Goal: Task Accomplishment & Management: Manage account settings

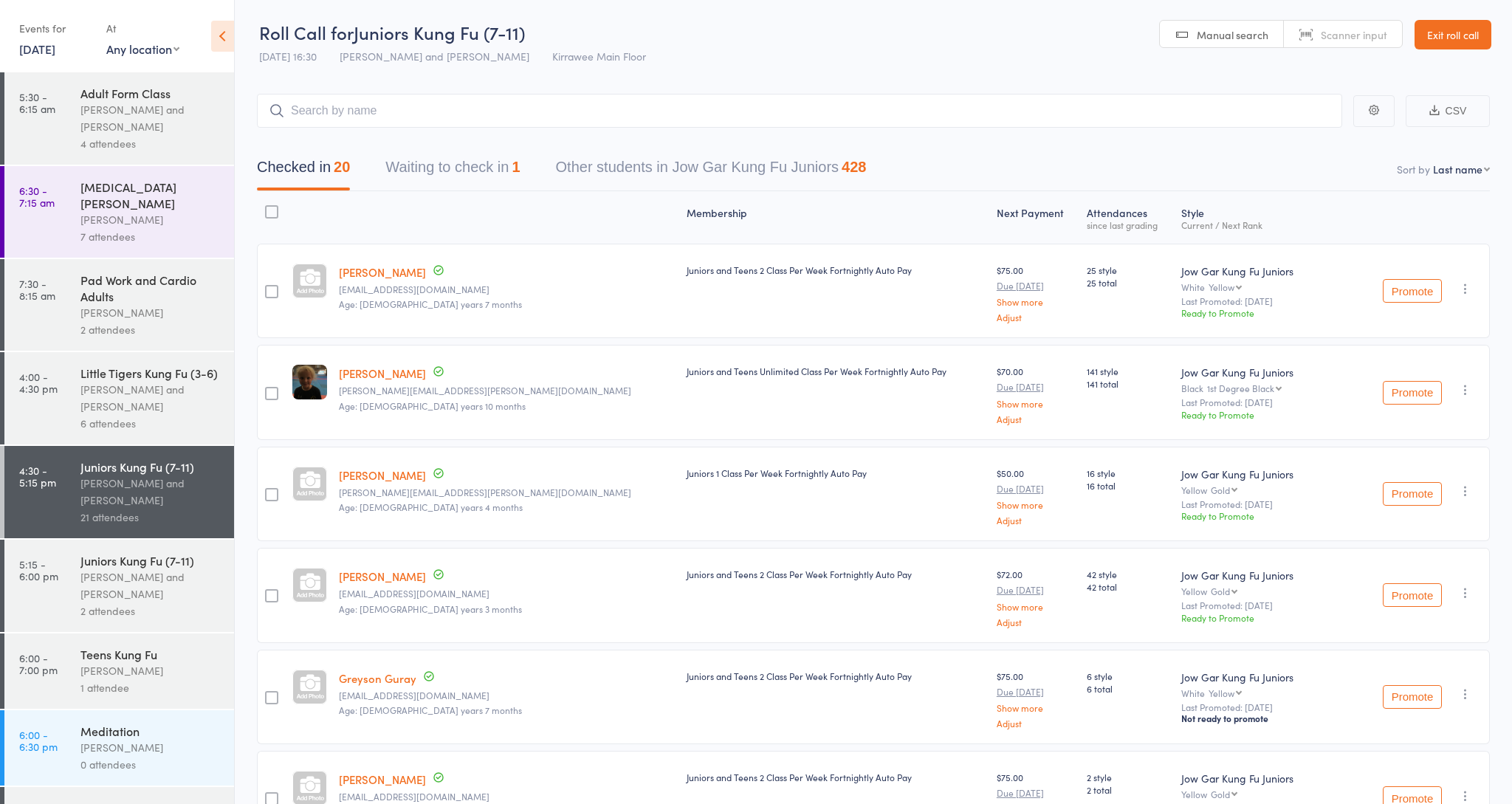
click at [100, 553] on div "Juniors Kung Fu (7-11)" at bounding box center [151, 561] width 141 height 17
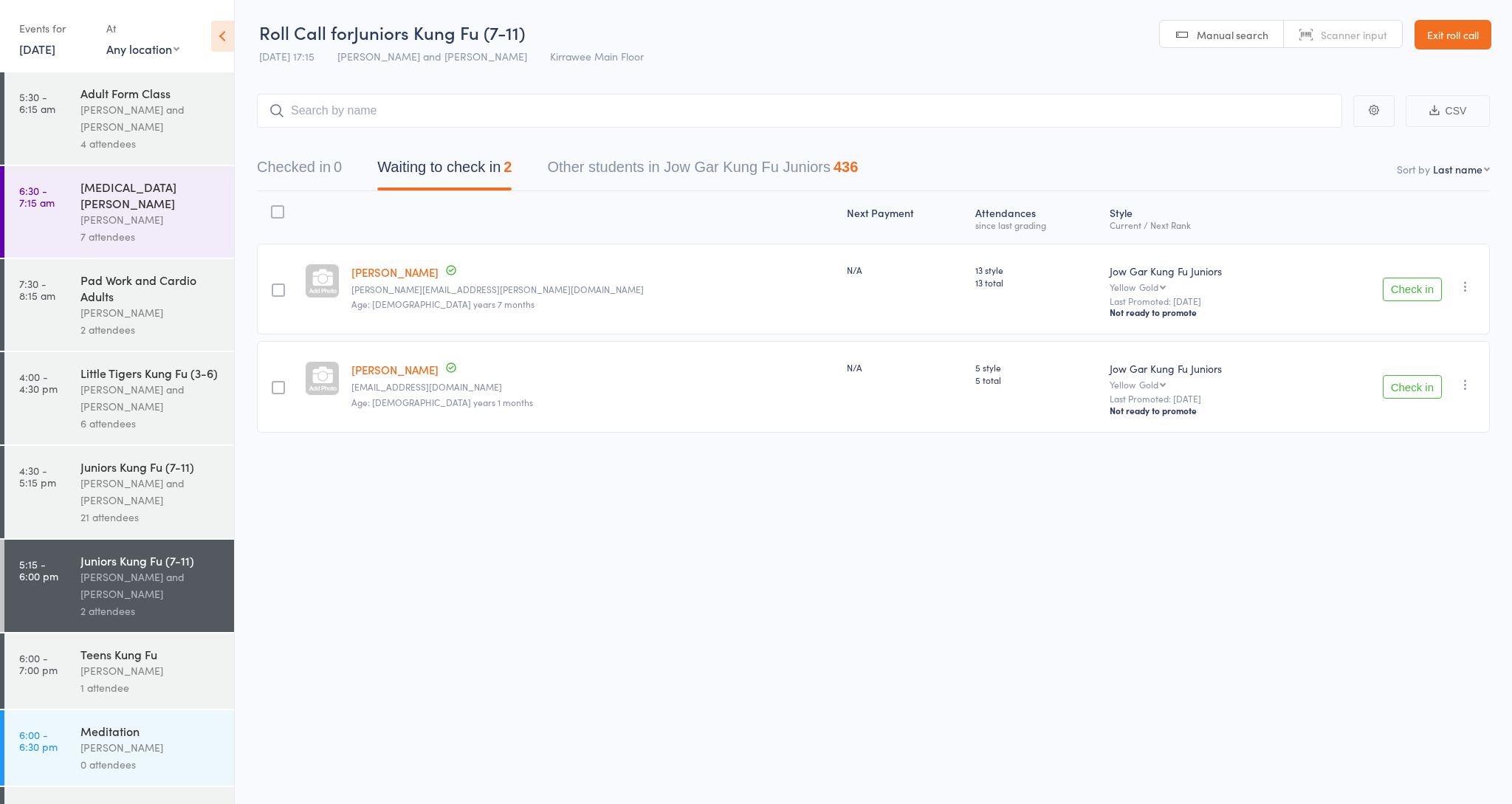
click at [1395, 396] on button "Check in" at bounding box center [1412, 387] width 59 height 23
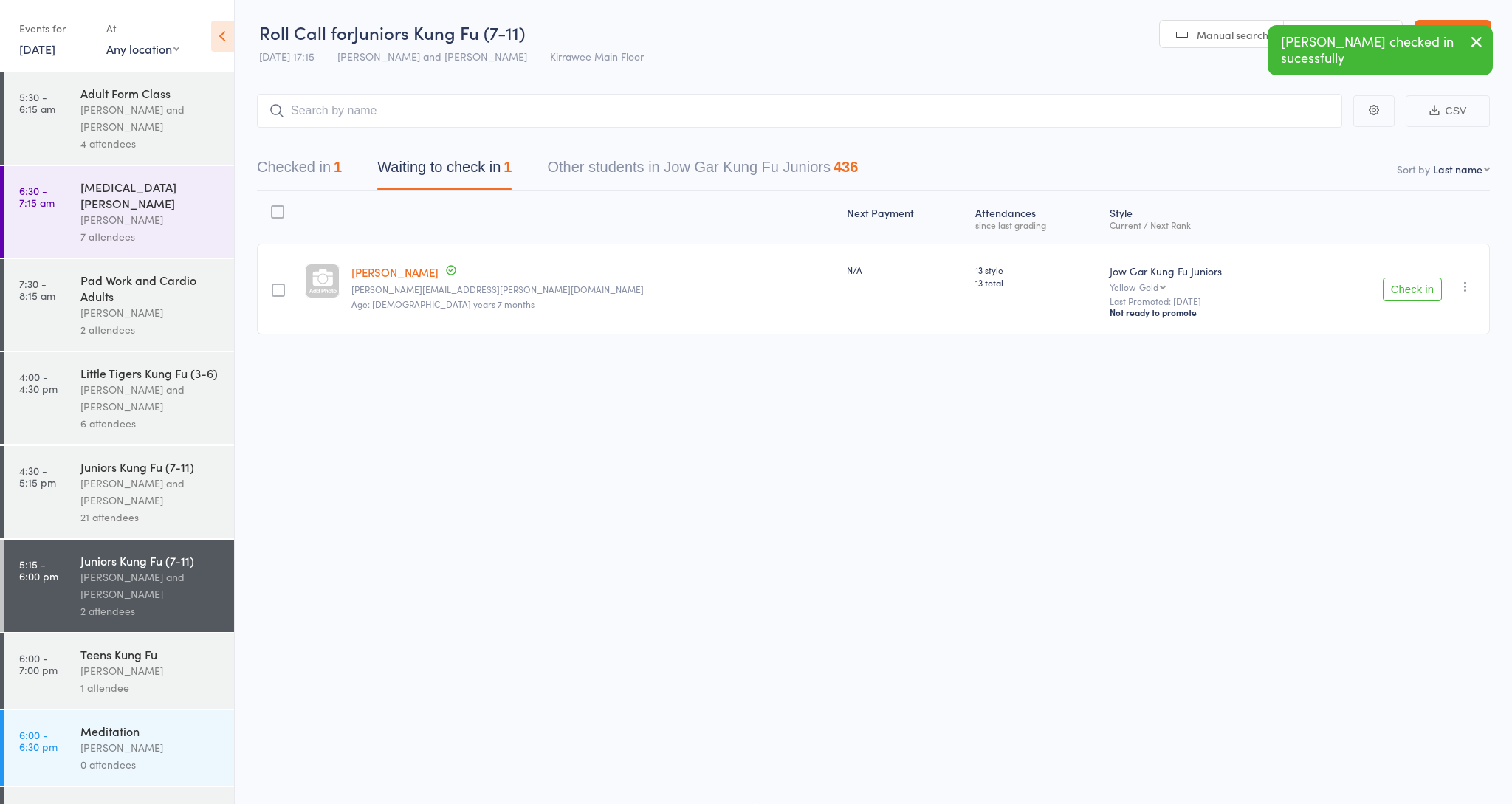
click at [288, 177] on button "Checked in 1" at bounding box center [299, 171] width 85 height 39
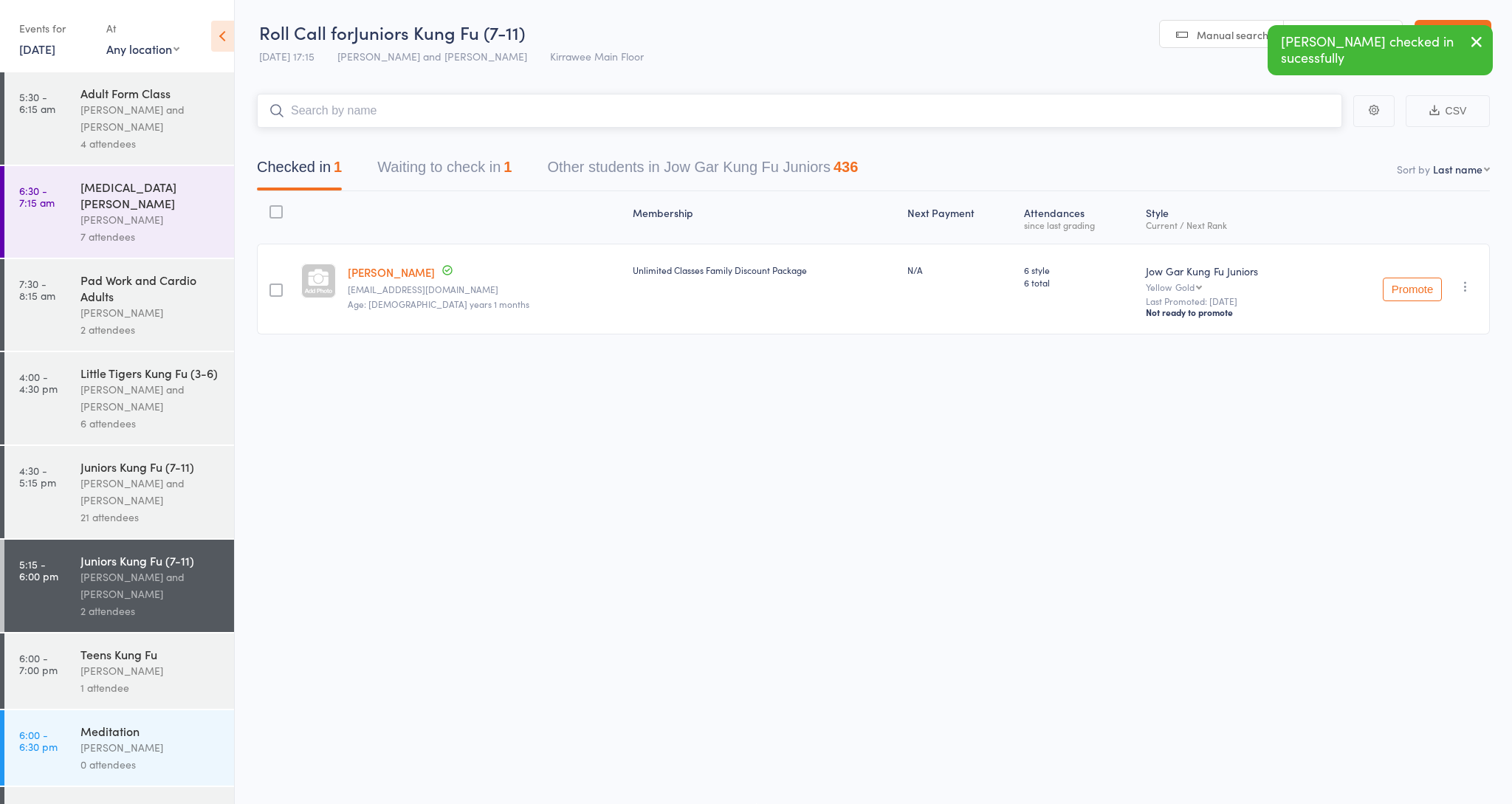
click at [444, 98] on input "search" at bounding box center [799, 110] width 1085 height 34
click at [871, 119] on input "search" at bounding box center [799, 110] width 1085 height 34
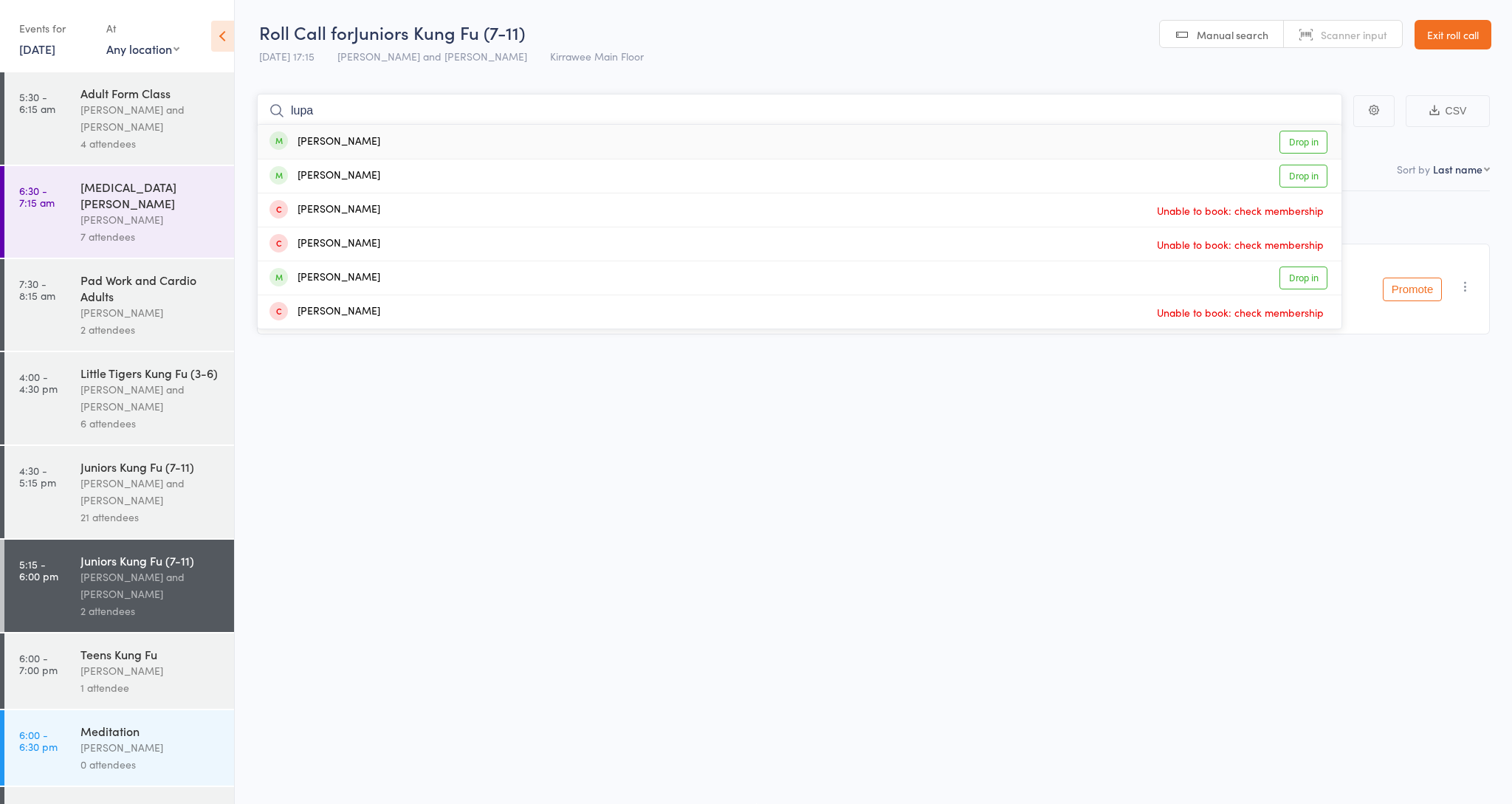
type input "lupa"
click at [1297, 148] on link "Drop in" at bounding box center [1303, 142] width 48 height 23
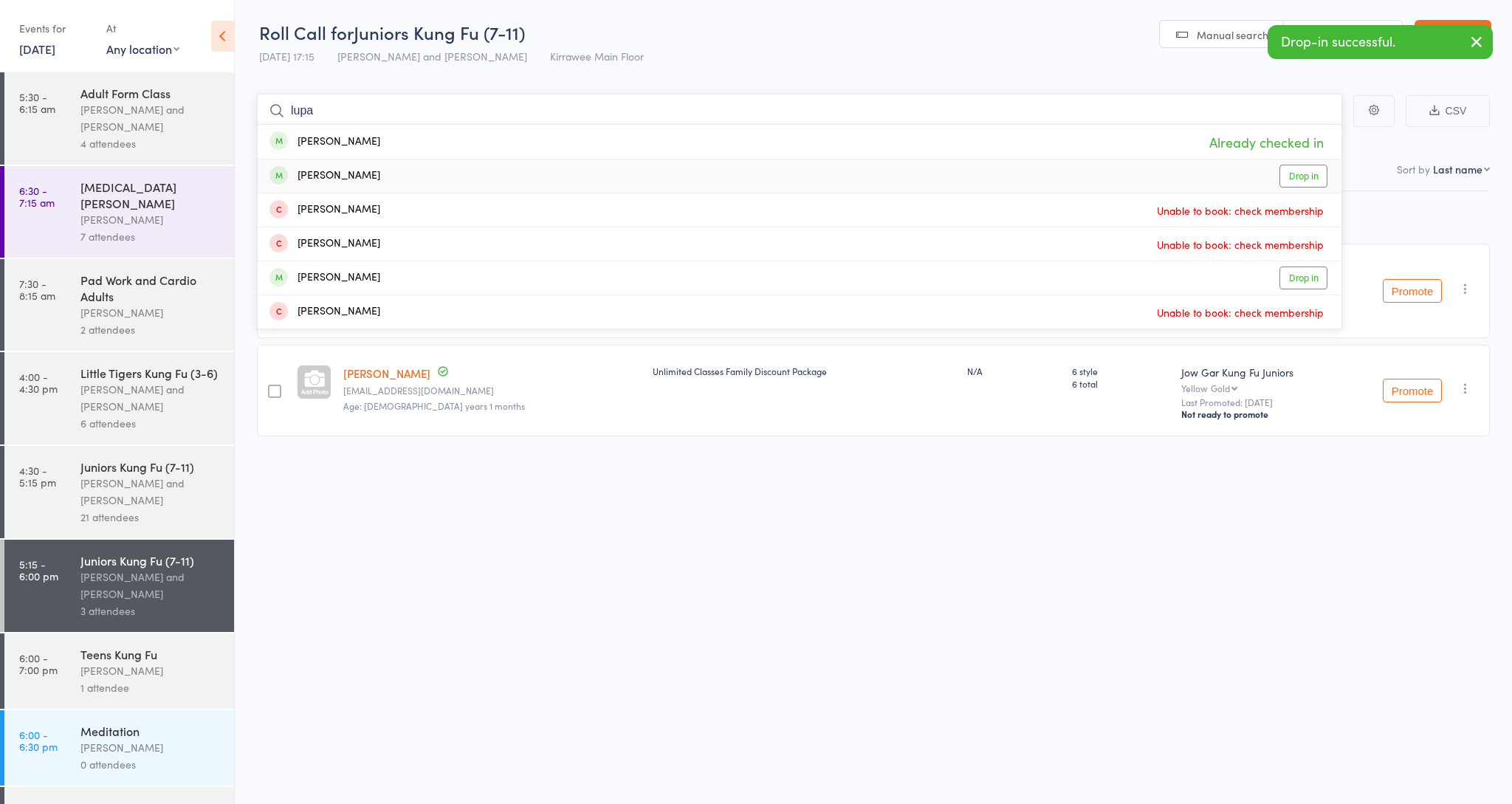
type input "lupa"
click at [1306, 175] on link "Drop in" at bounding box center [1303, 176] width 48 height 23
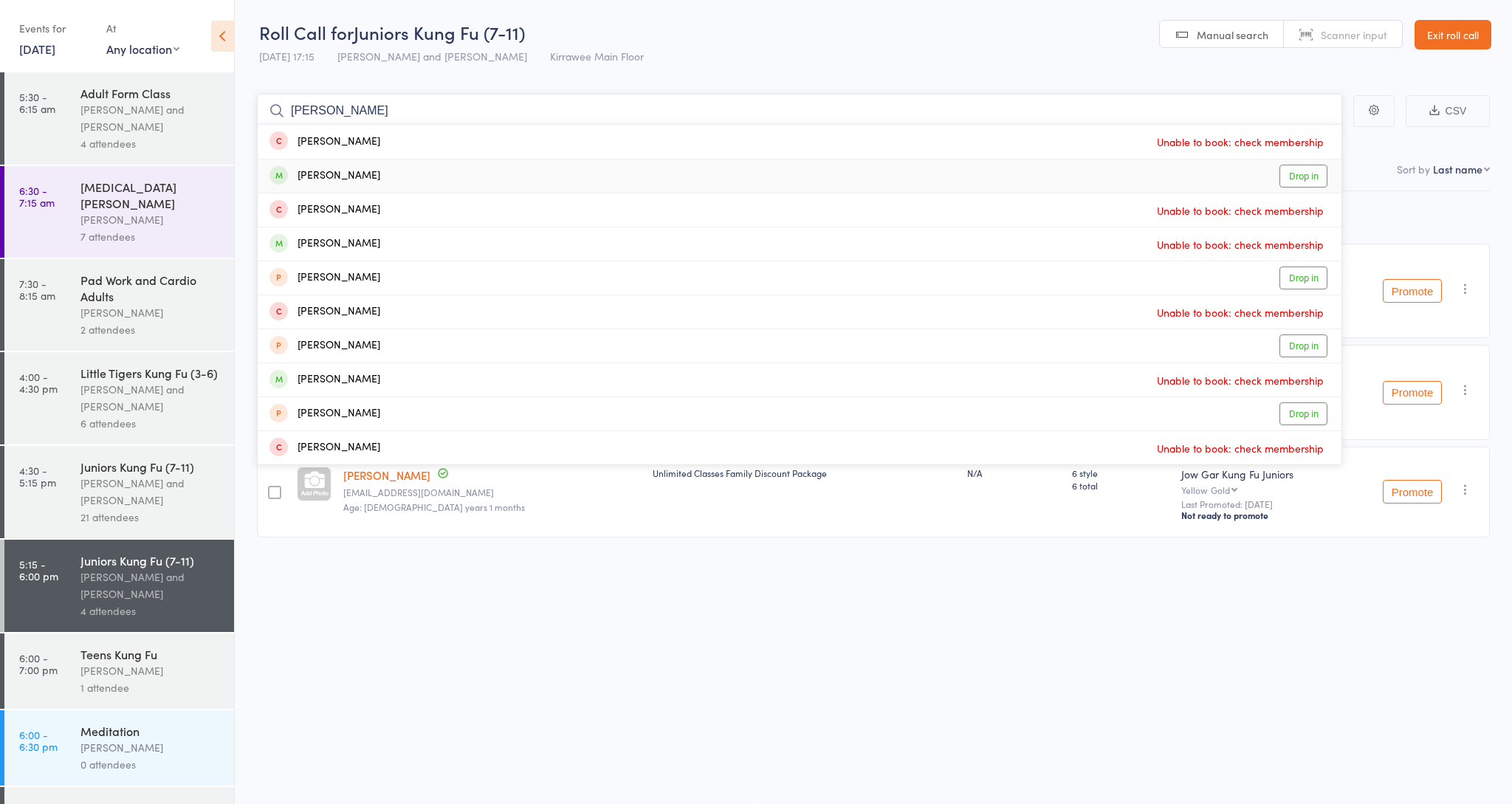
type input "[PERSON_NAME]"
click at [1319, 179] on link "Drop in" at bounding box center [1303, 176] width 48 height 23
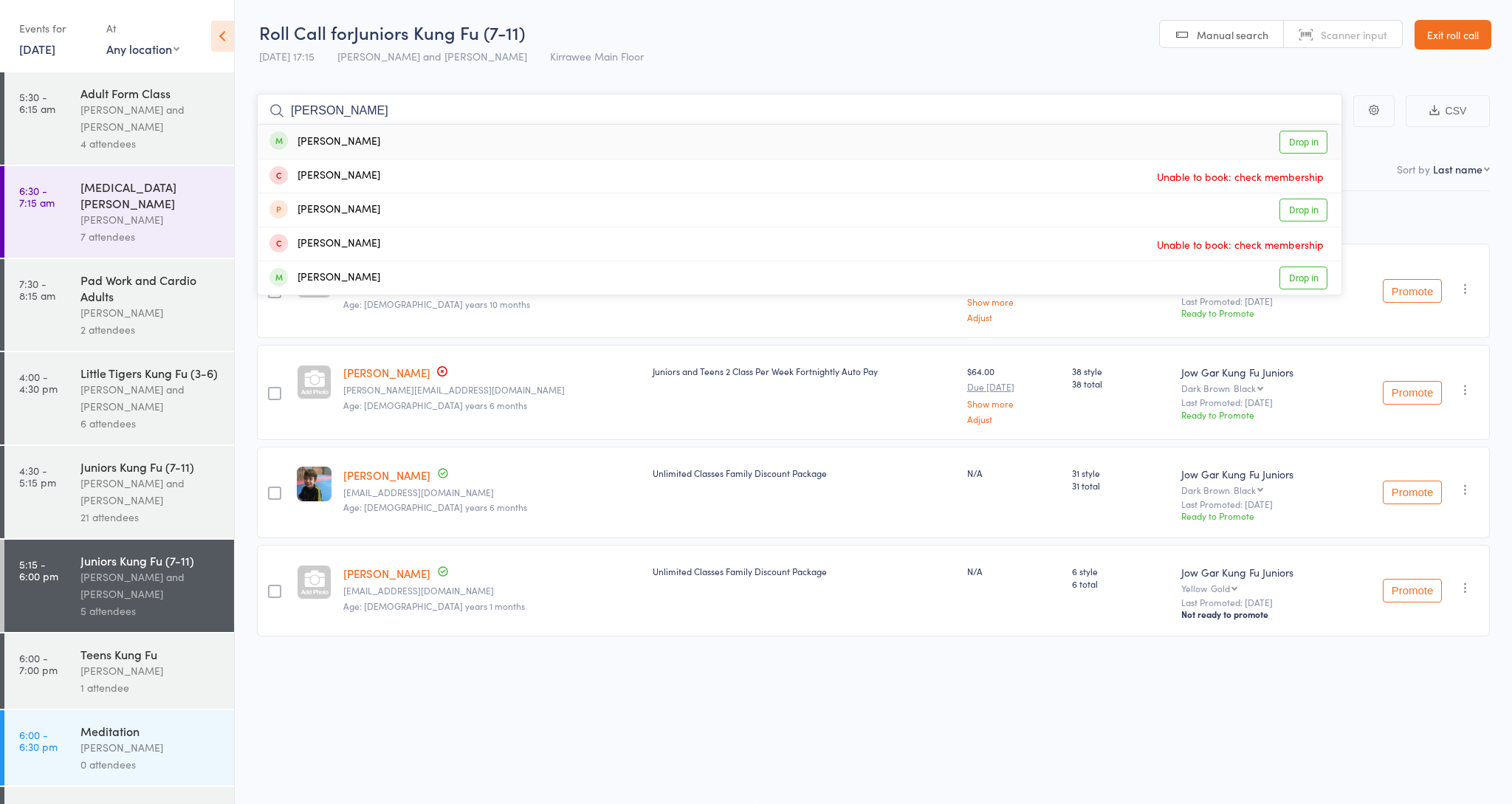
type input "[PERSON_NAME]"
drag, startPoint x: 1274, startPoint y: 176, endPoint x: 1315, endPoint y: 148, distance: 49.6
click at [1315, 148] on link "Drop in" at bounding box center [1303, 142] width 48 height 23
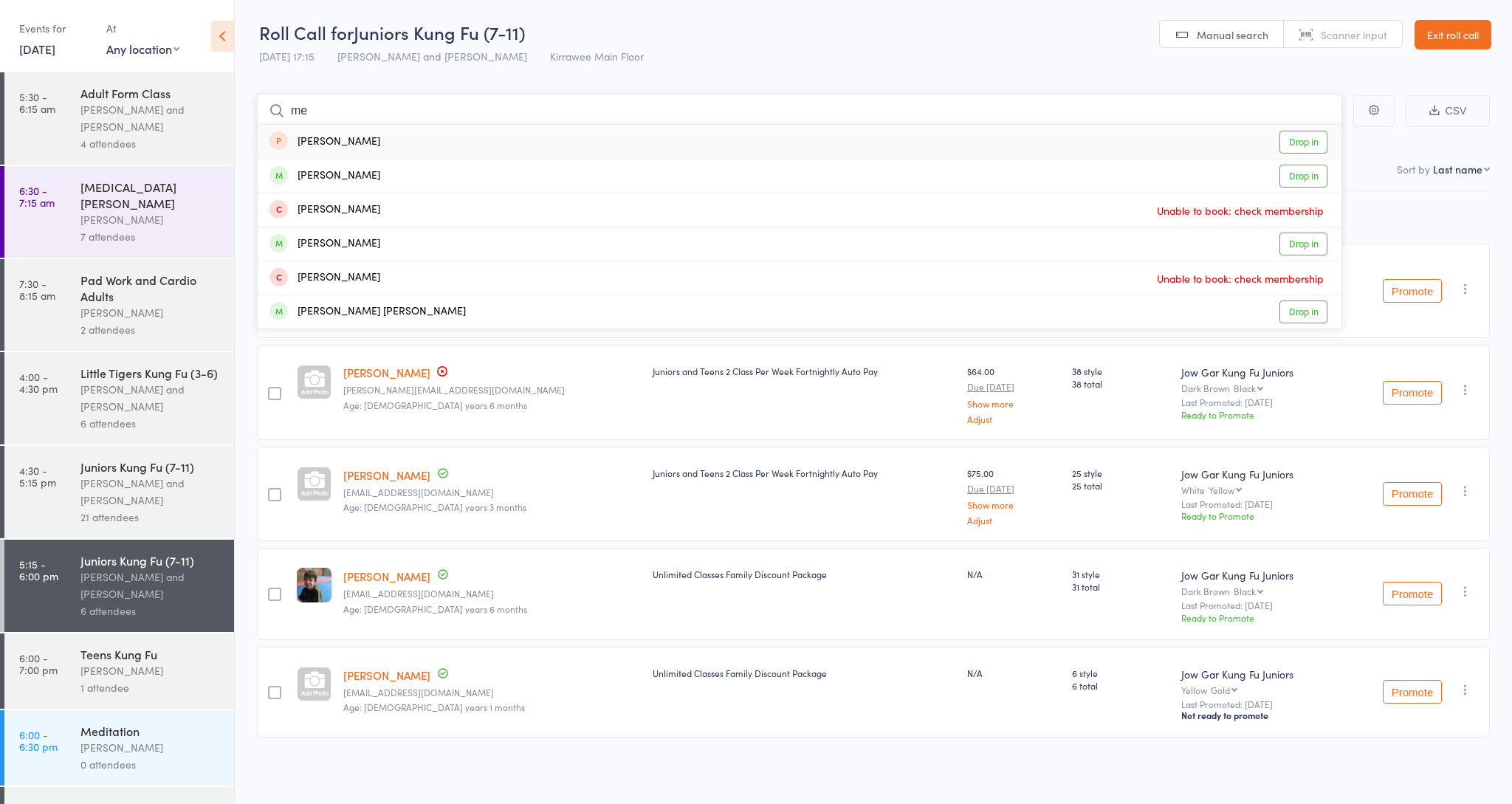
type input "m"
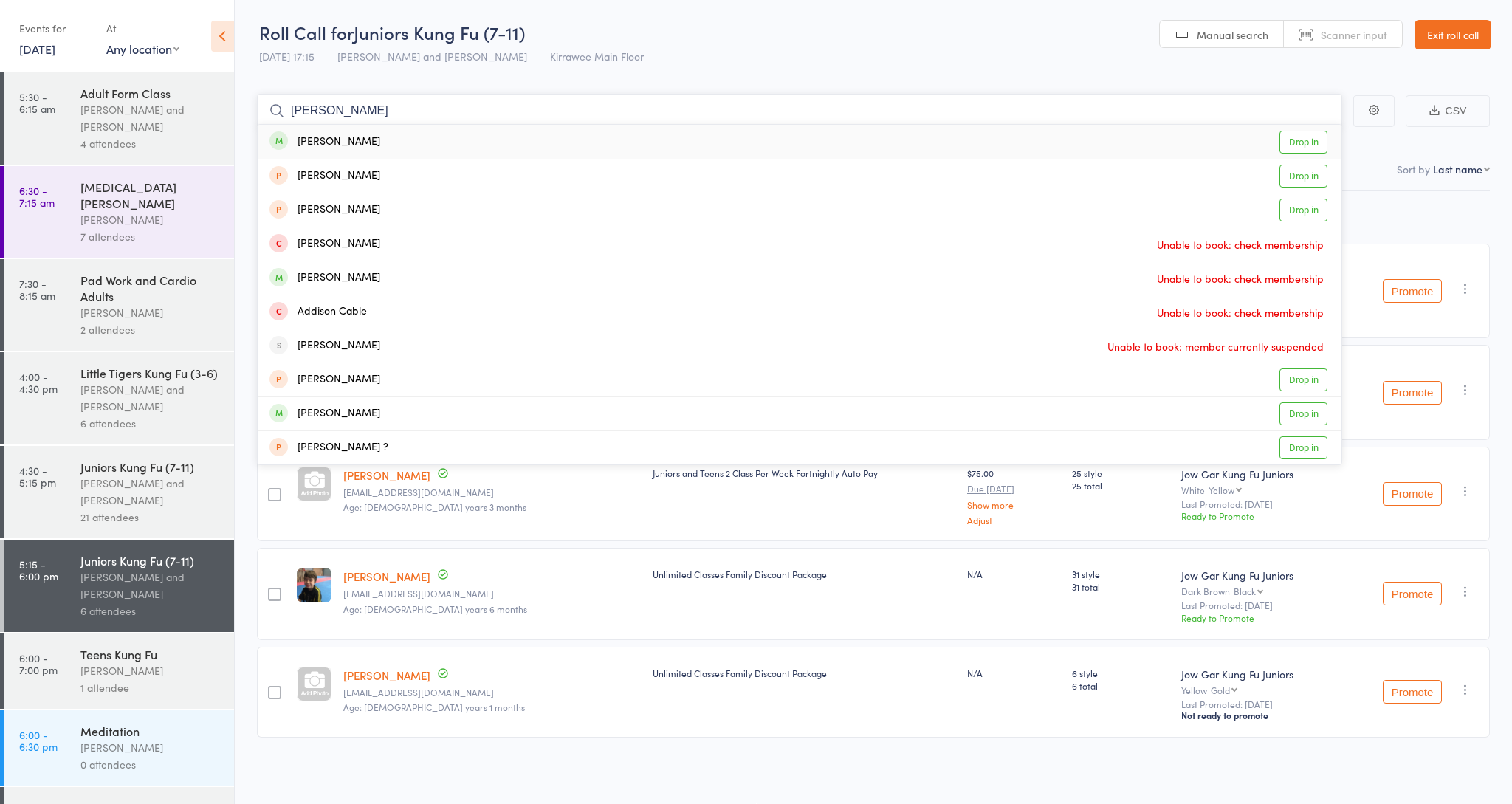
drag, startPoint x: 1262, startPoint y: 150, endPoint x: 1404, endPoint y: 153, distance: 142.0
click at [1404, 153] on nav "Checked in 5 Waiting to check in 1 Other students in Jow Gar Kung Fu Juniors 432" at bounding box center [873, 171] width 1268 height 39
type input "[PERSON_NAME]"
click at [163, 489] on div "[PERSON_NAME] and [PERSON_NAME]" at bounding box center [151, 491] width 141 height 34
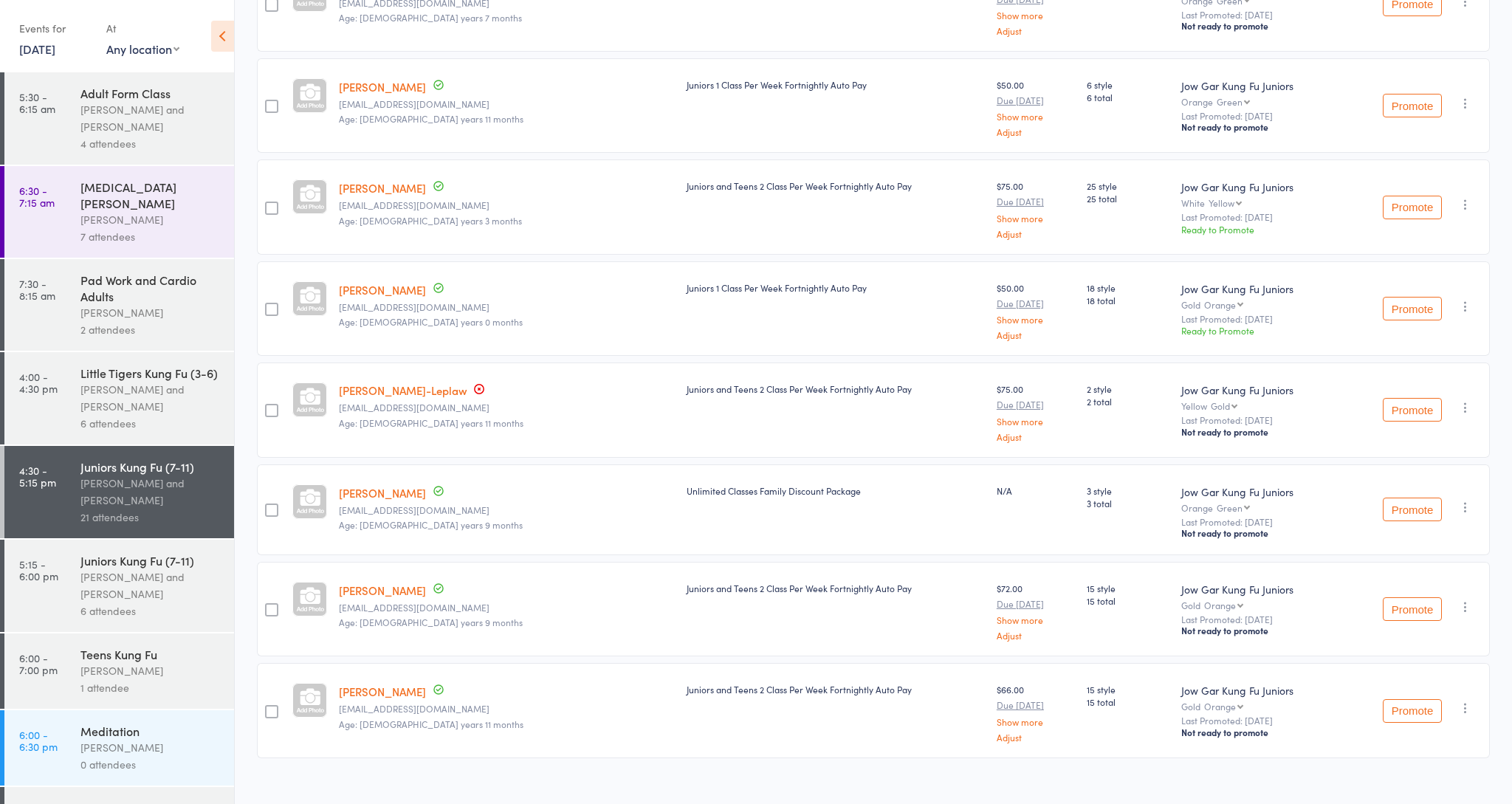
scroll to position [1504, 2]
click at [192, 568] on div "[PERSON_NAME] and [PERSON_NAME]" at bounding box center [151, 585] width 141 height 34
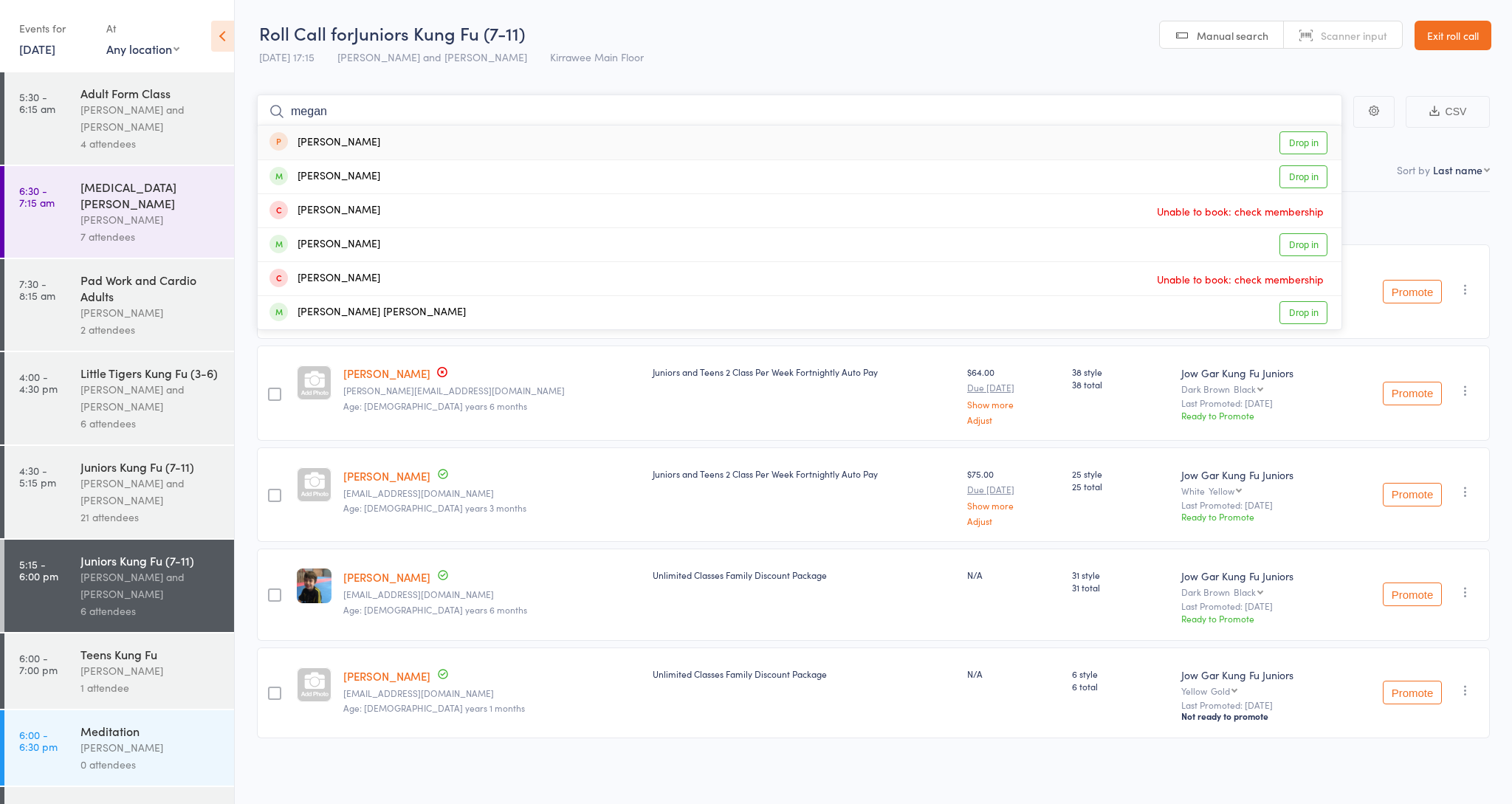
type input "[PERSON_NAME]"
drag, startPoint x: 598, startPoint y: 208, endPoint x: 1300, endPoint y: 247, distance: 703.1
click at [1300, 247] on link "Drop in" at bounding box center [1303, 245] width 48 height 23
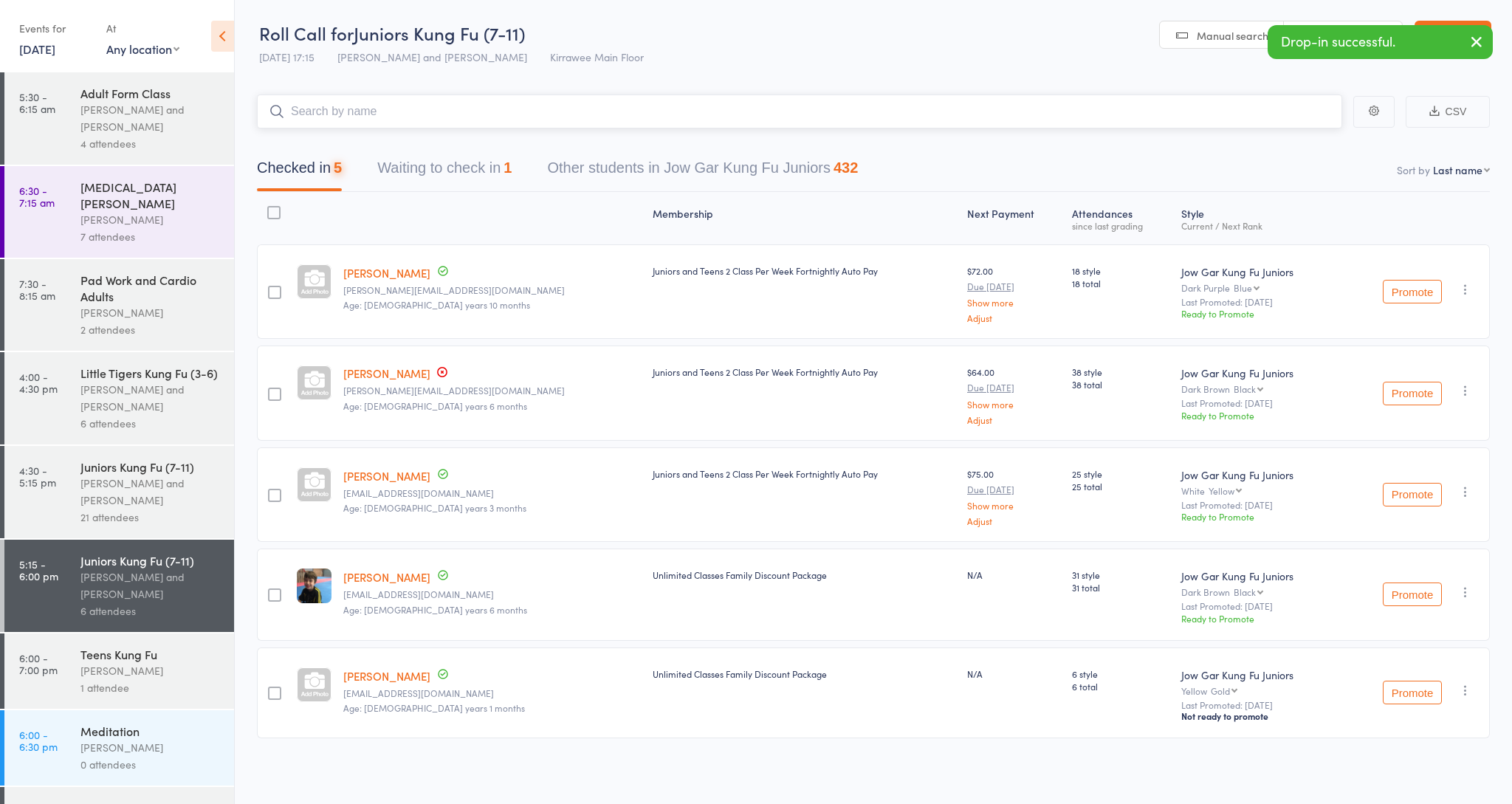
scroll to position [1, 0]
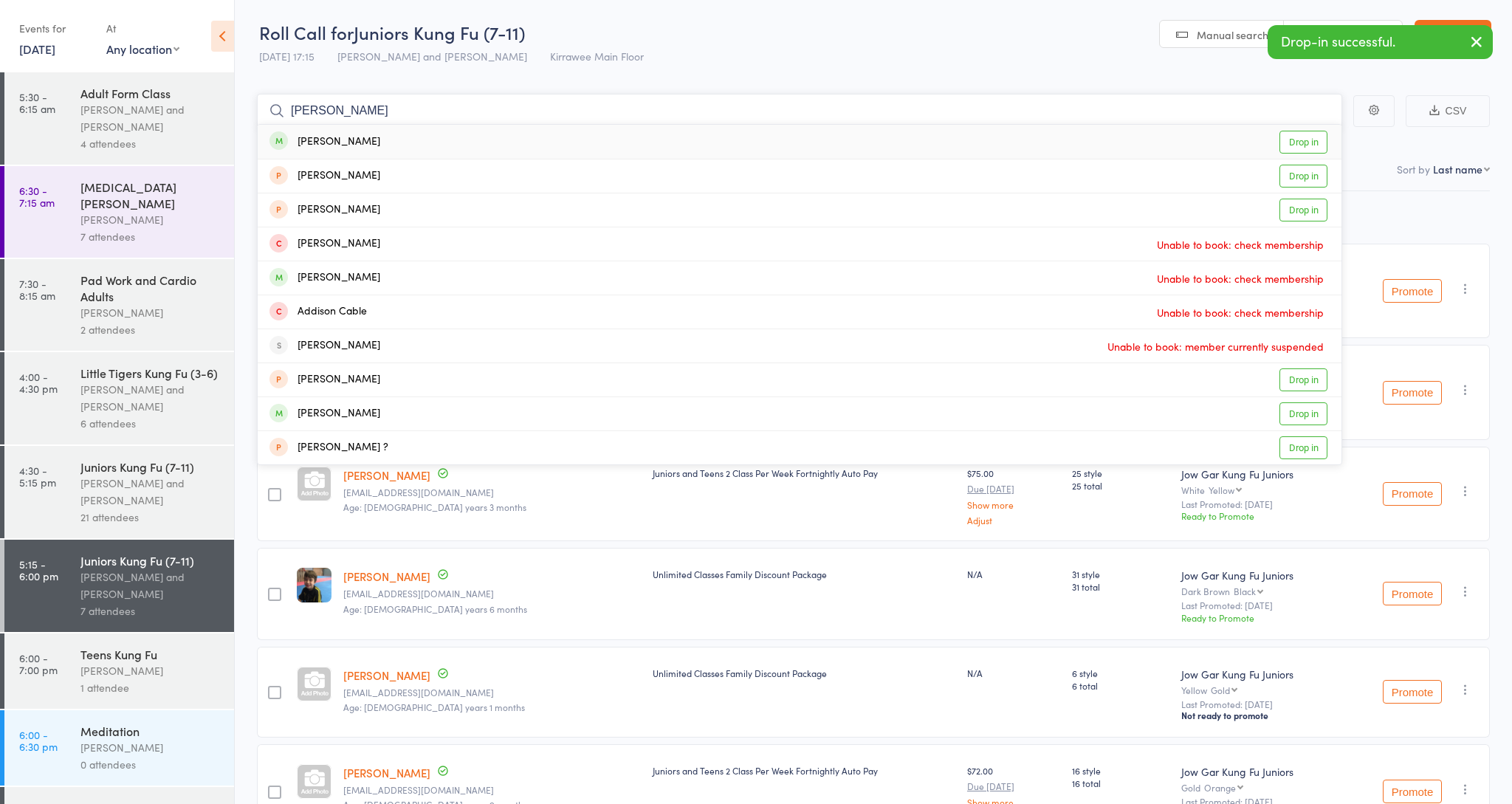
type input "[PERSON_NAME]"
drag, startPoint x: 709, startPoint y: 173, endPoint x: 1301, endPoint y: 147, distance: 592.6
click at [1301, 147] on link "Drop in" at bounding box center [1303, 142] width 48 height 23
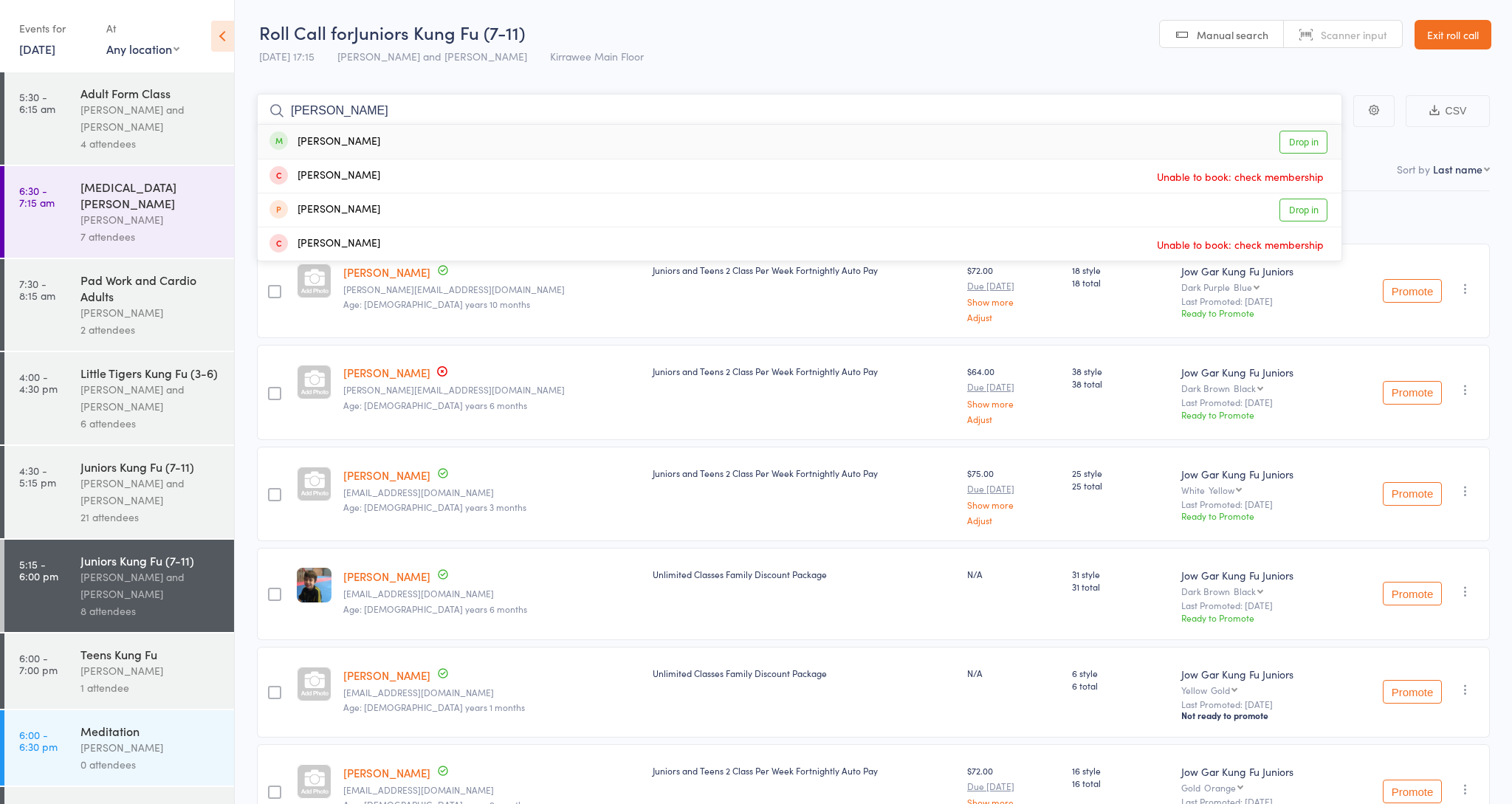
type input "[PERSON_NAME]"
click at [1297, 141] on link "Drop in" at bounding box center [1303, 142] width 48 height 23
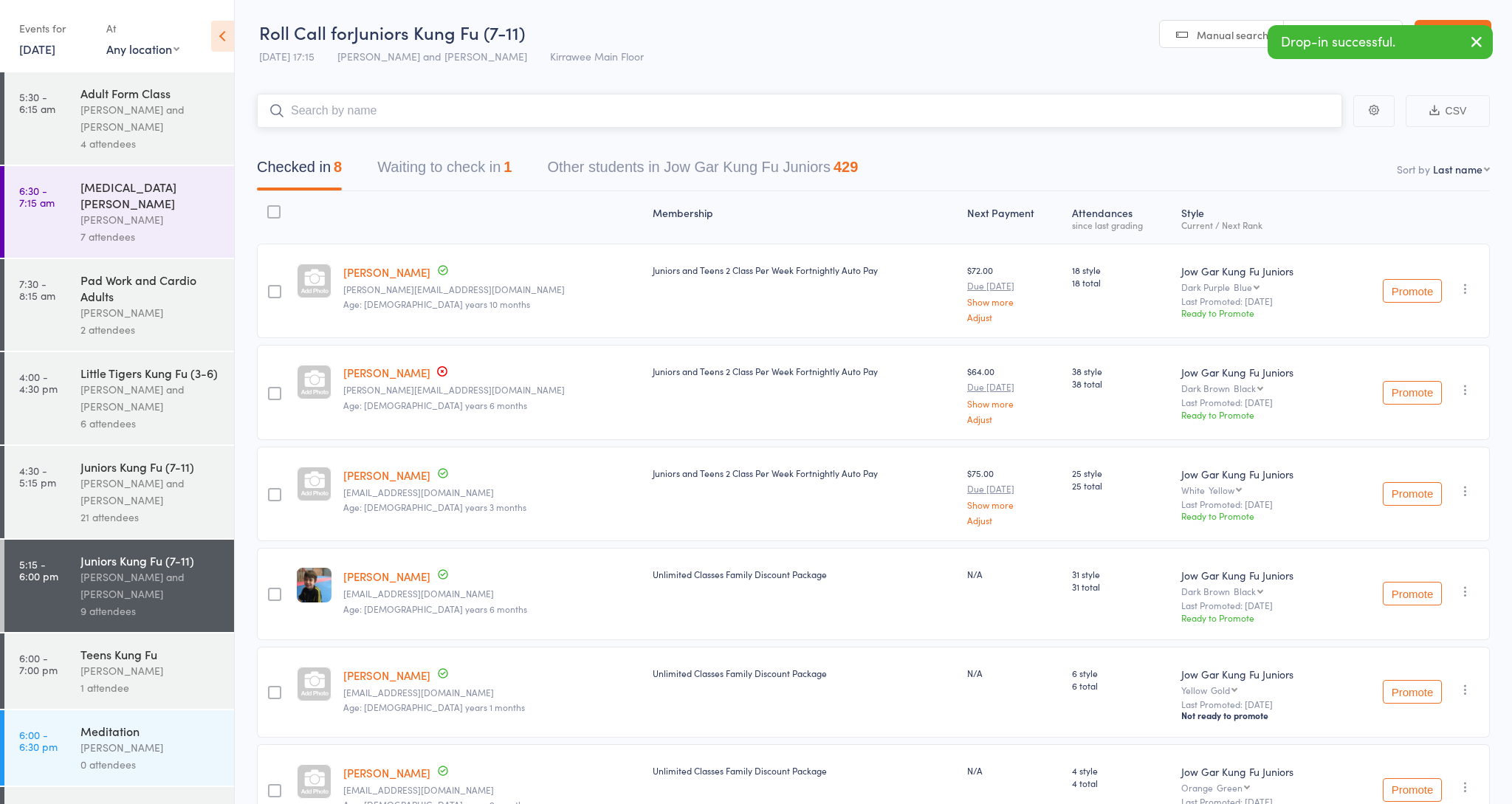
scroll to position [2, 0]
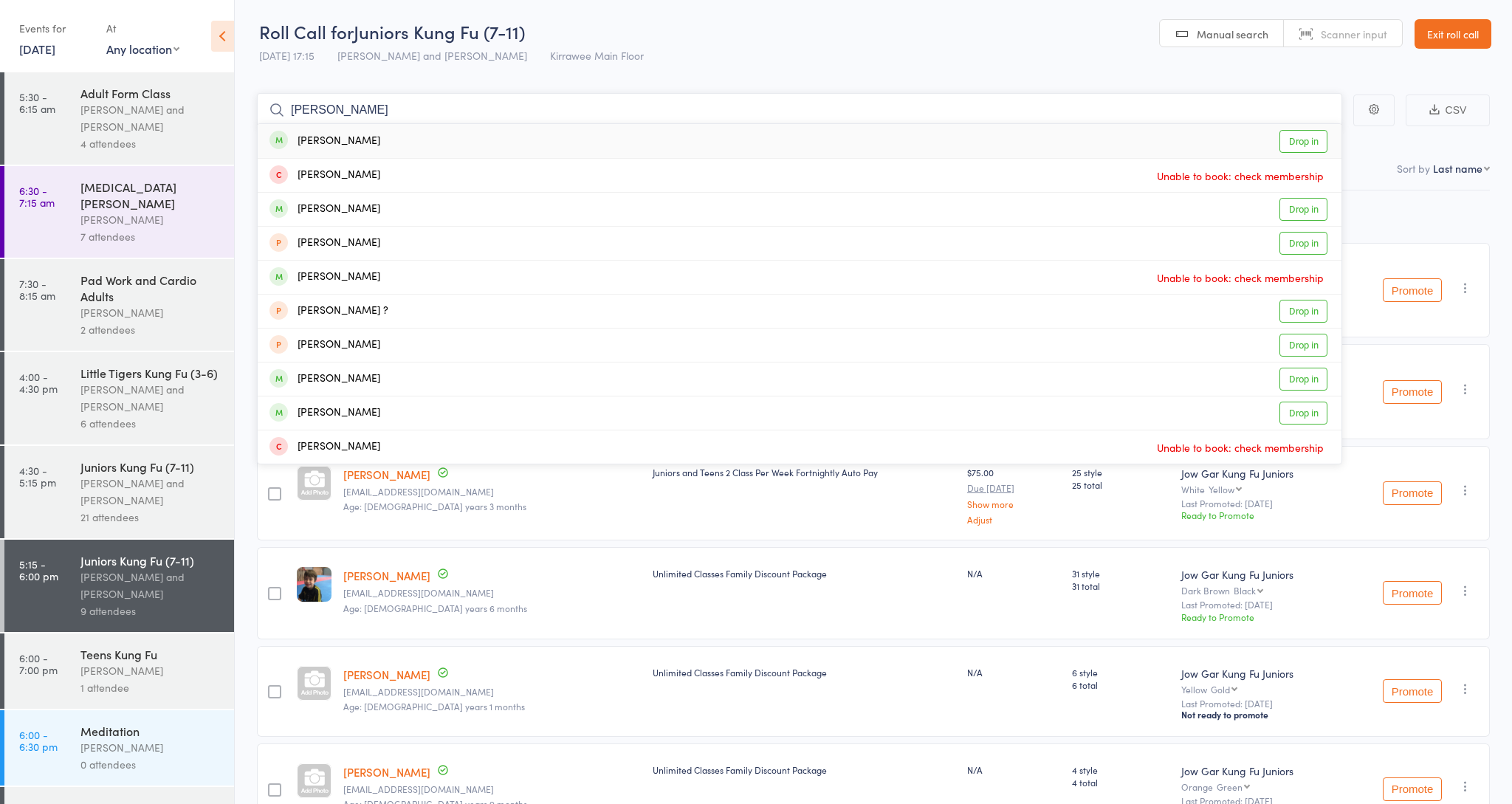
drag, startPoint x: 791, startPoint y: 385, endPoint x: 1403, endPoint y: 152, distance: 654.9
click at [1403, 152] on nav "Checked in 8 Waiting to check in 1 Other students in Jow Gar Kung Fu Juniors 429" at bounding box center [873, 170] width 1268 height 39
click at [1396, 145] on div "Checked in 8 Waiting to check in 1 Other students in Jow Gar Kung Fu Juniors 429" at bounding box center [873, 158] width 1233 height 64
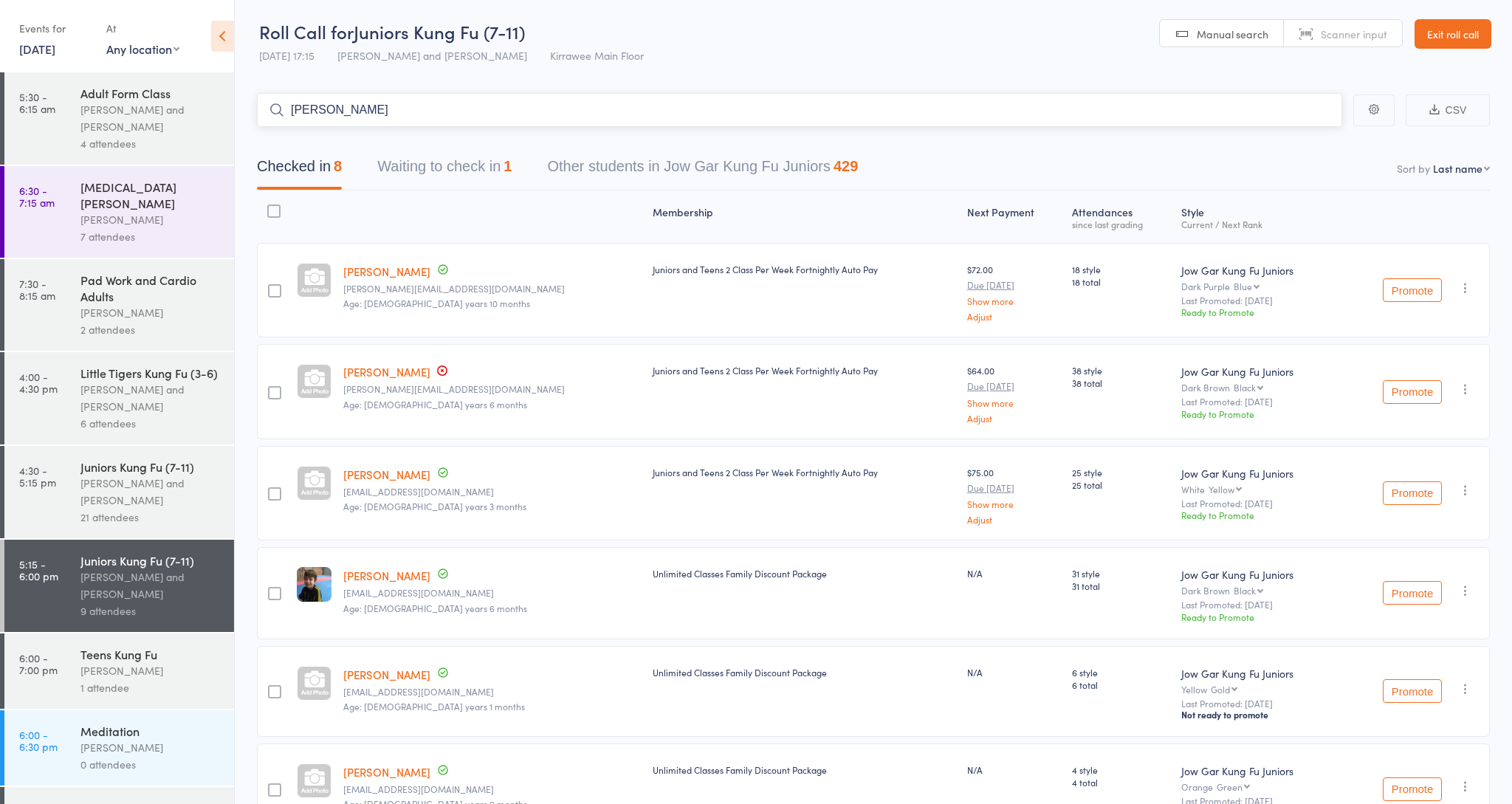
click at [880, 106] on input "[PERSON_NAME]" at bounding box center [799, 110] width 1085 height 34
drag, startPoint x: 878, startPoint y: 110, endPoint x: 767, endPoint y: 103, distance: 111.2
click at [767, 103] on input "[PERSON_NAME]" at bounding box center [799, 110] width 1085 height 34
click at [789, 122] on input "[PERSON_NAME]" at bounding box center [799, 110] width 1085 height 34
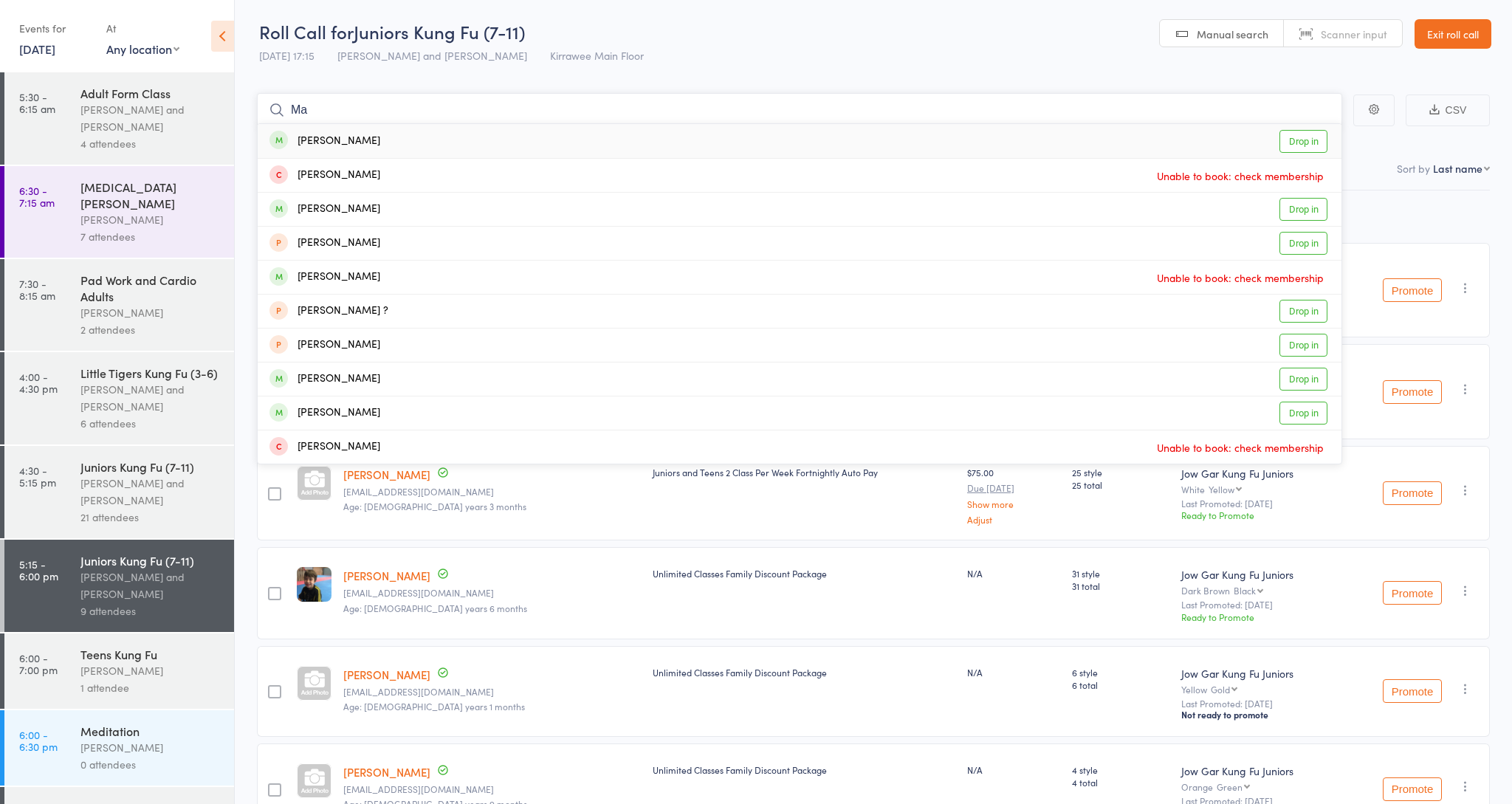
type input "M"
type input "[PERSON_NAME]"
drag, startPoint x: 789, startPoint y: 122, endPoint x: 1351, endPoint y: 198, distance: 567.1
click at [1351, 198] on div "Membership Next Payment Atten­dances since last grading Style Current / Next Ra…" at bounding box center [873, 617] width 1233 height 854
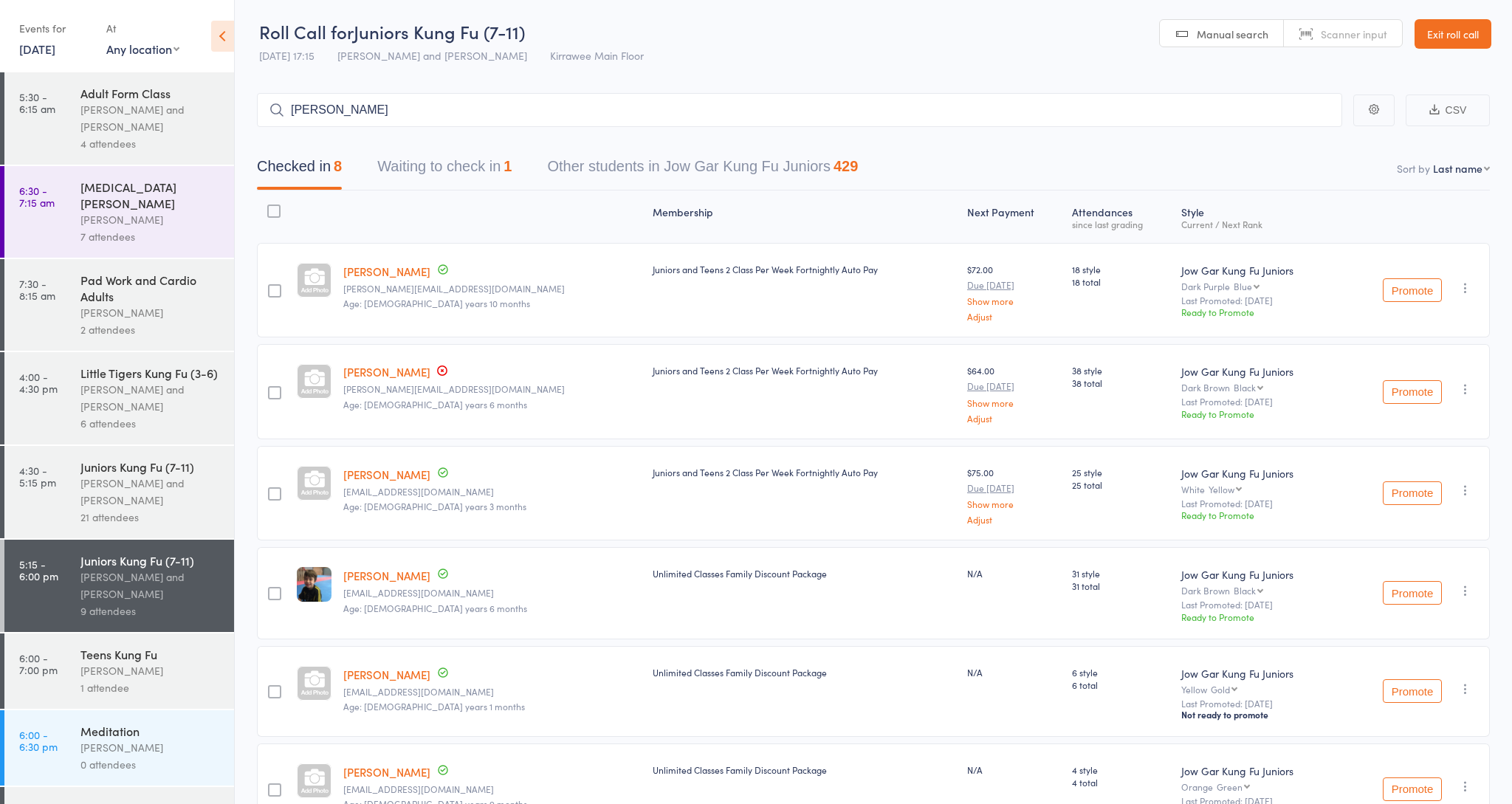
scroll to position [1, 0]
click at [115, 509] on div "21 attendees" at bounding box center [151, 517] width 141 height 17
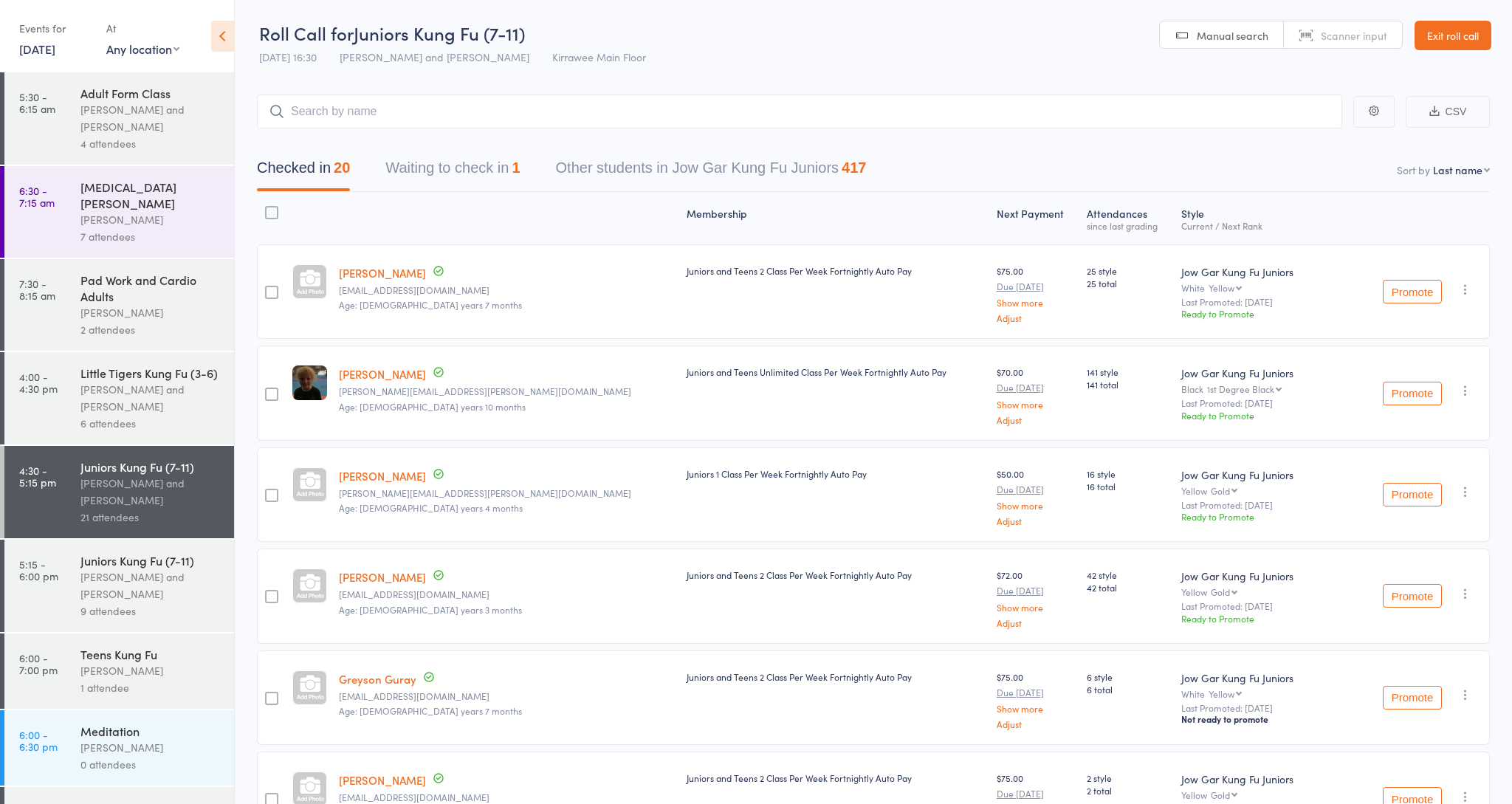
click at [468, 177] on button "Waiting to check in 1" at bounding box center [452, 172] width 134 height 39
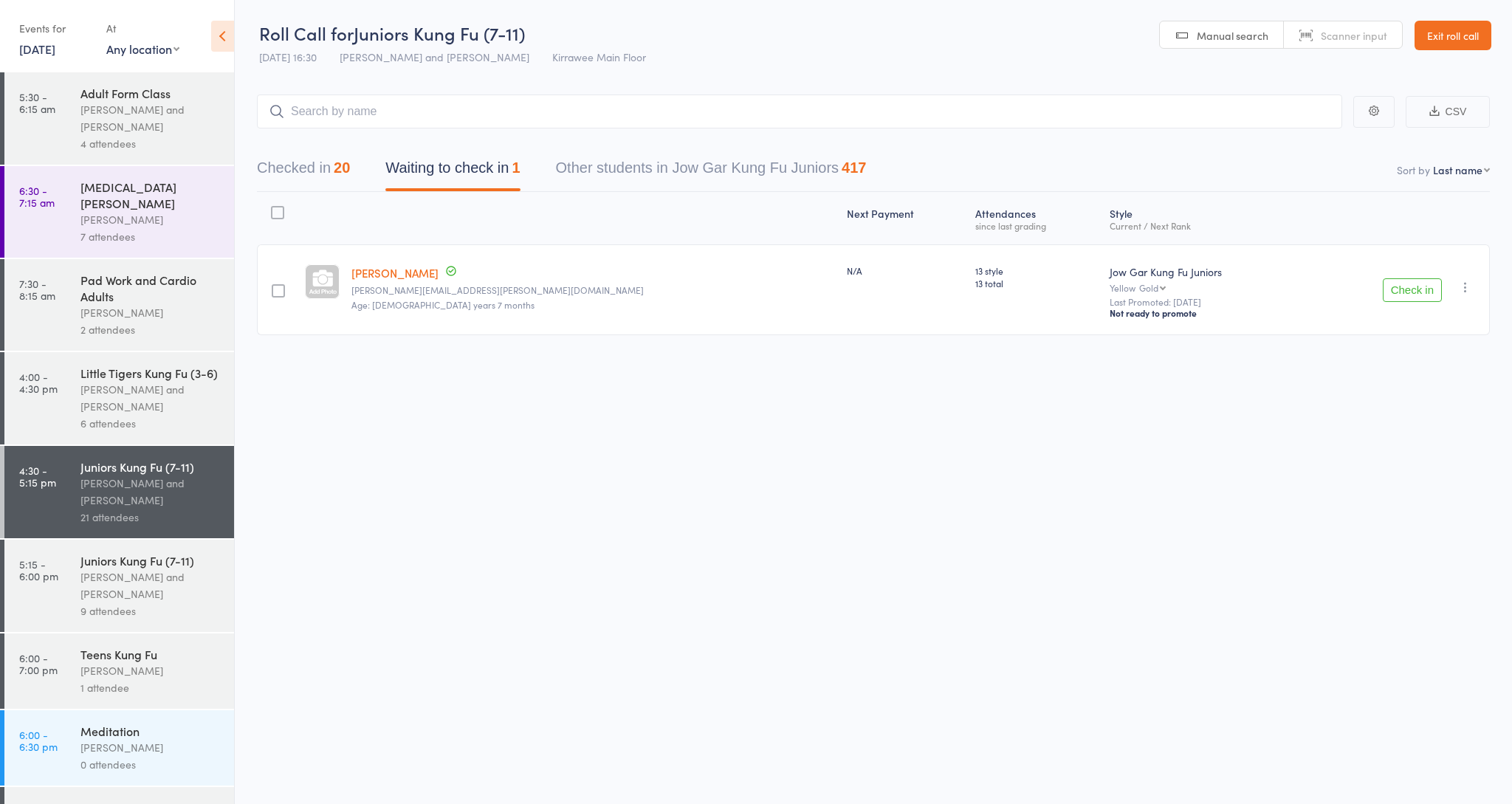
click at [305, 164] on button "Checked in 20" at bounding box center [303, 172] width 93 height 39
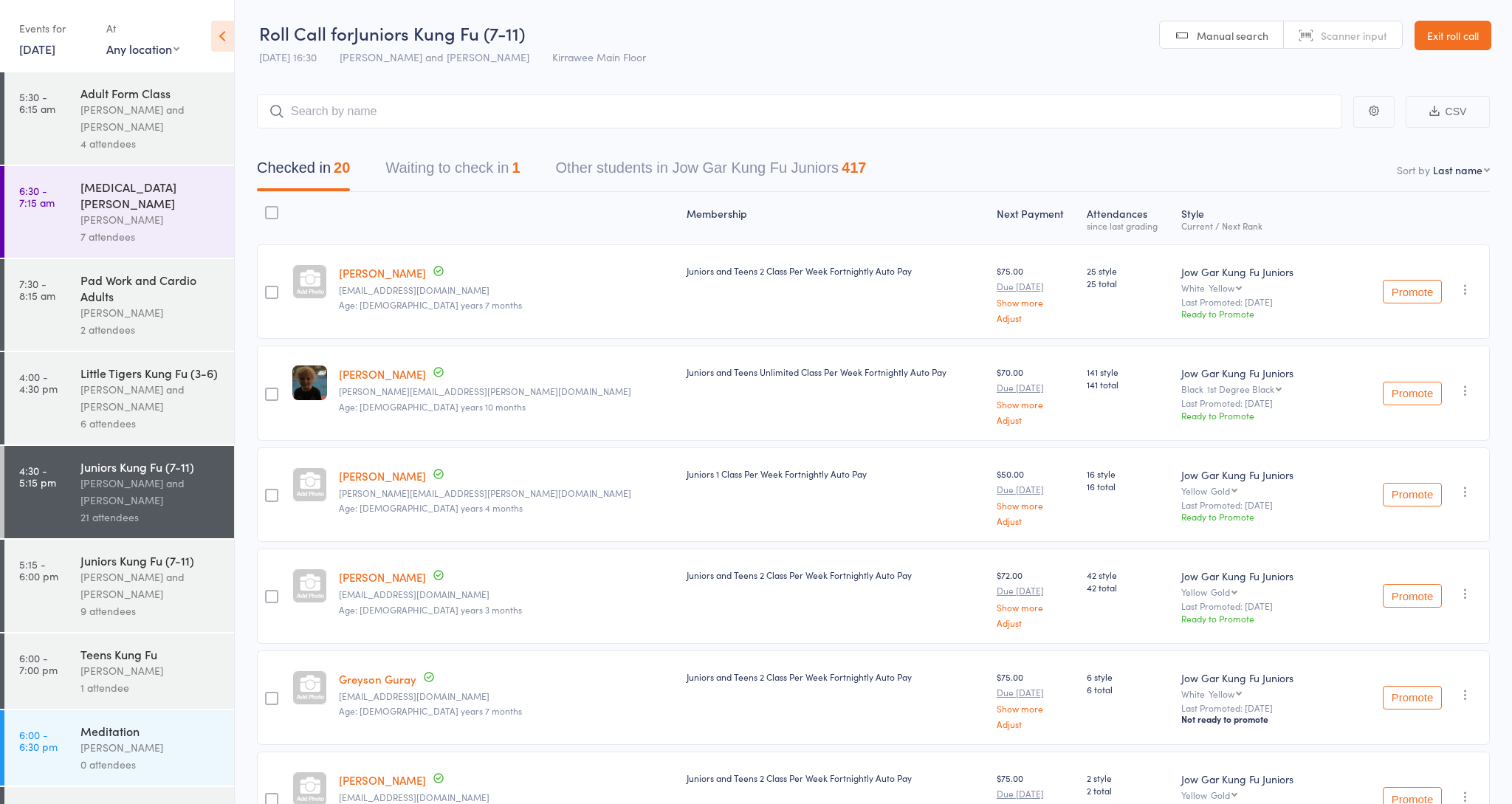
click at [151, 602] on div "9 attendees" at bounding box center [151, 610] width 141 height 17
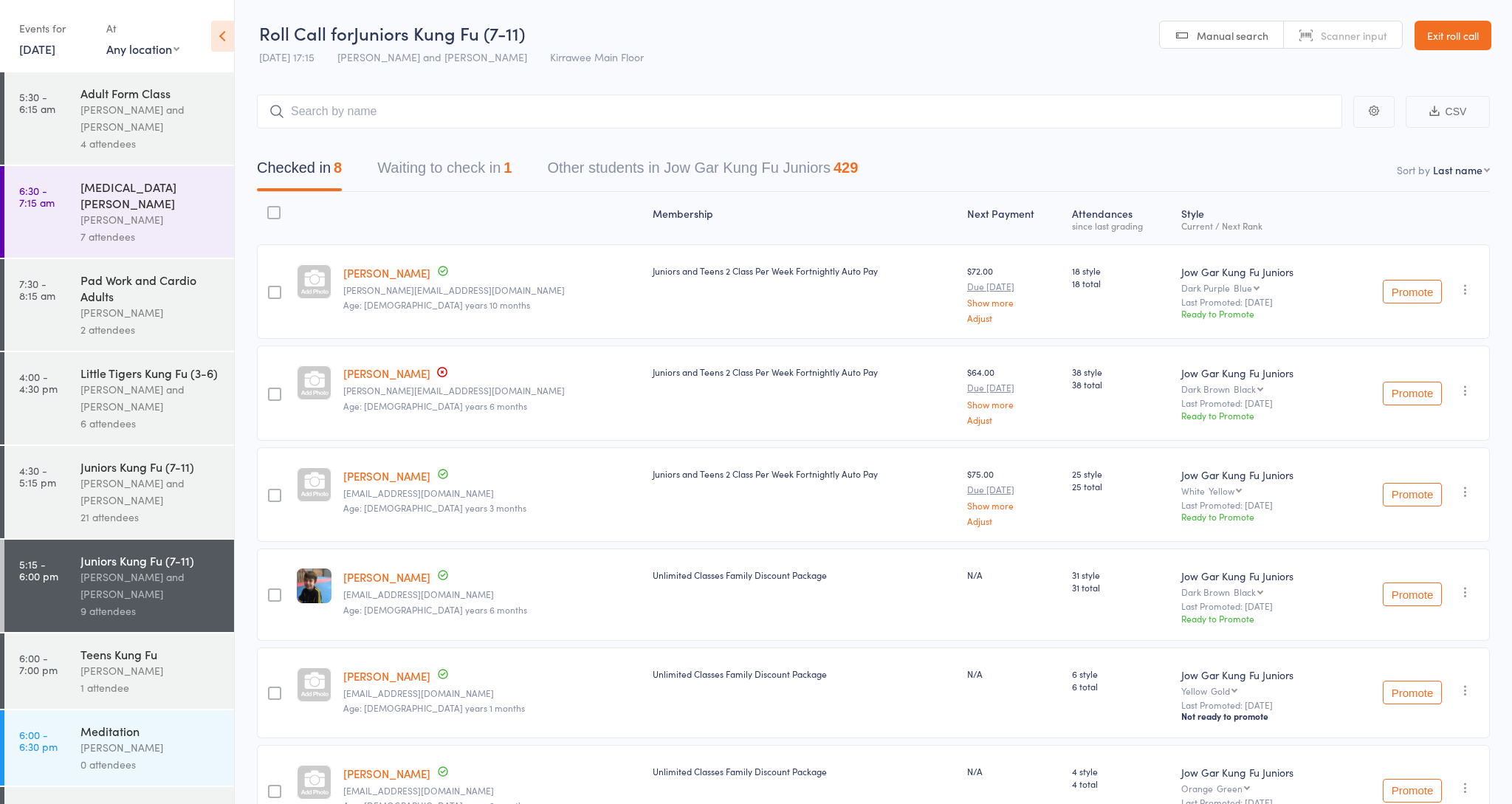
click at [495, 167] on button "Waiting to check in 1" at bounding box center [444, 172] width 134 height 39
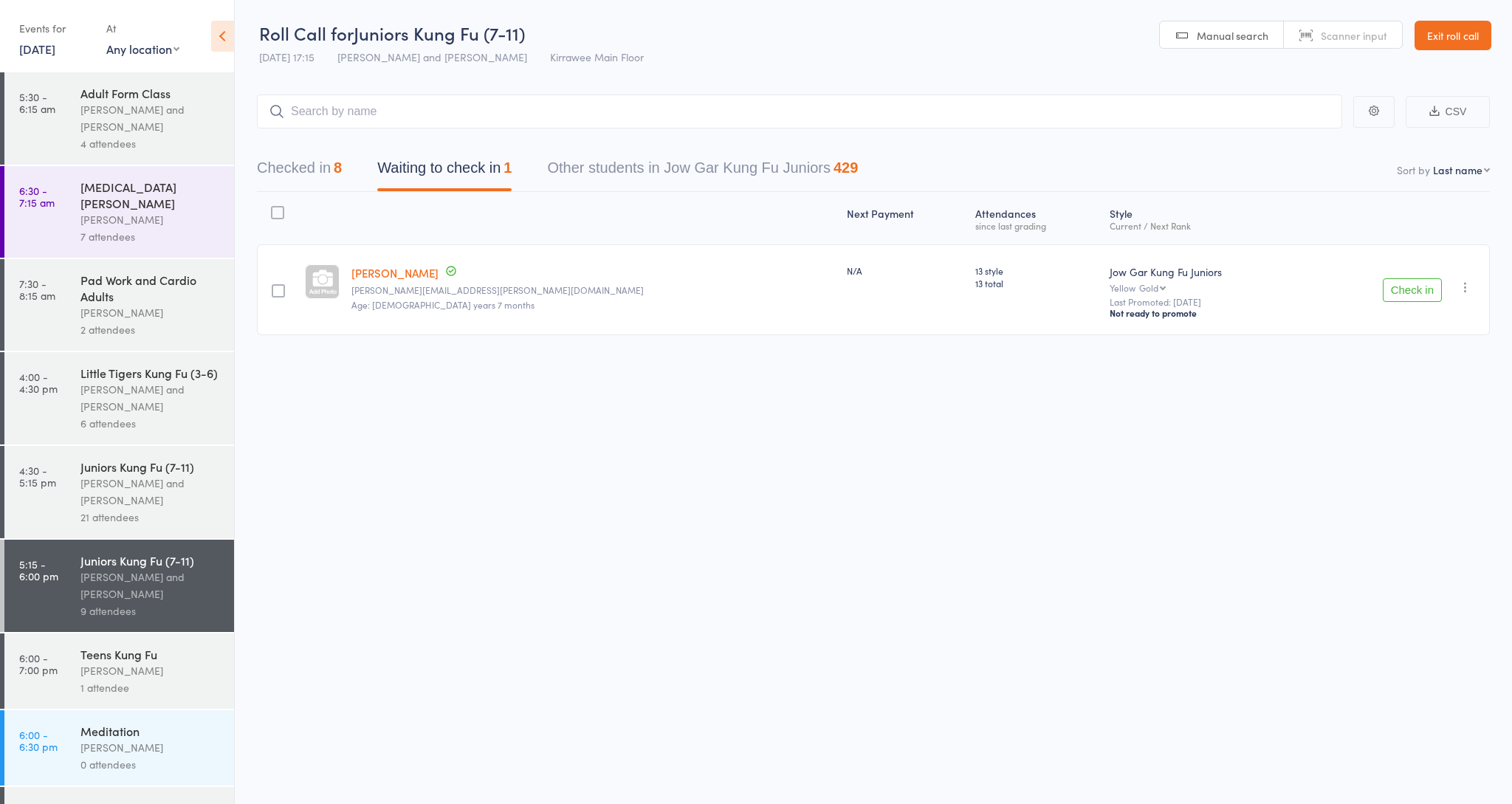
click at [338, 168] on div "8" at bounding box center [337, 167] width 8 height 17
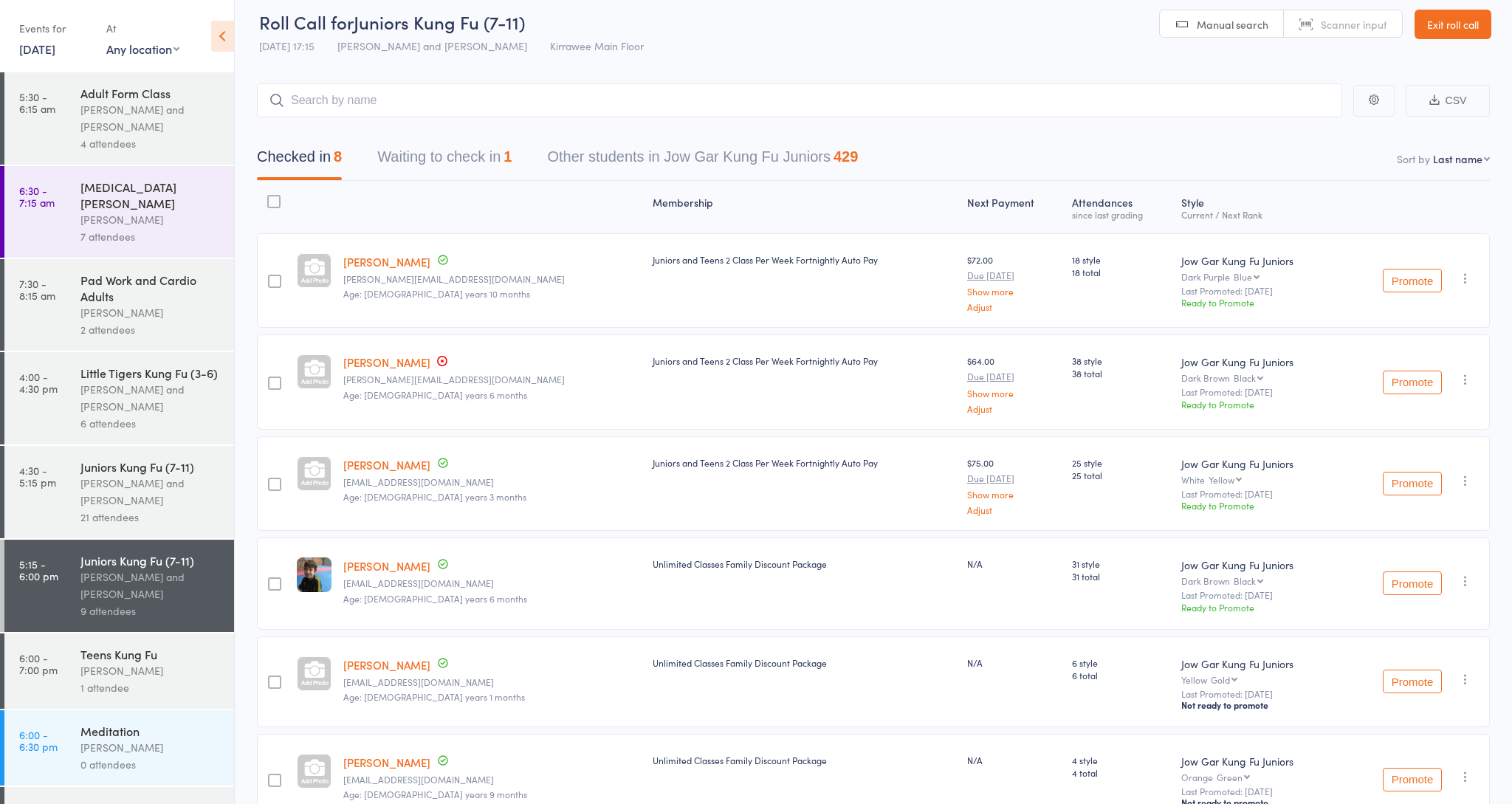
scroll to position [10, 0]
click at [1466, 485] on icon "button" at bounding box center [1465, 482] width 15 height 15
click at [1442, 511] on li "Undo check-in" at bounding box center [1412, 511] width 122 height 19
click at [1137, 101] on input "search" at bounding box center [799, 101] width 1085 height 34
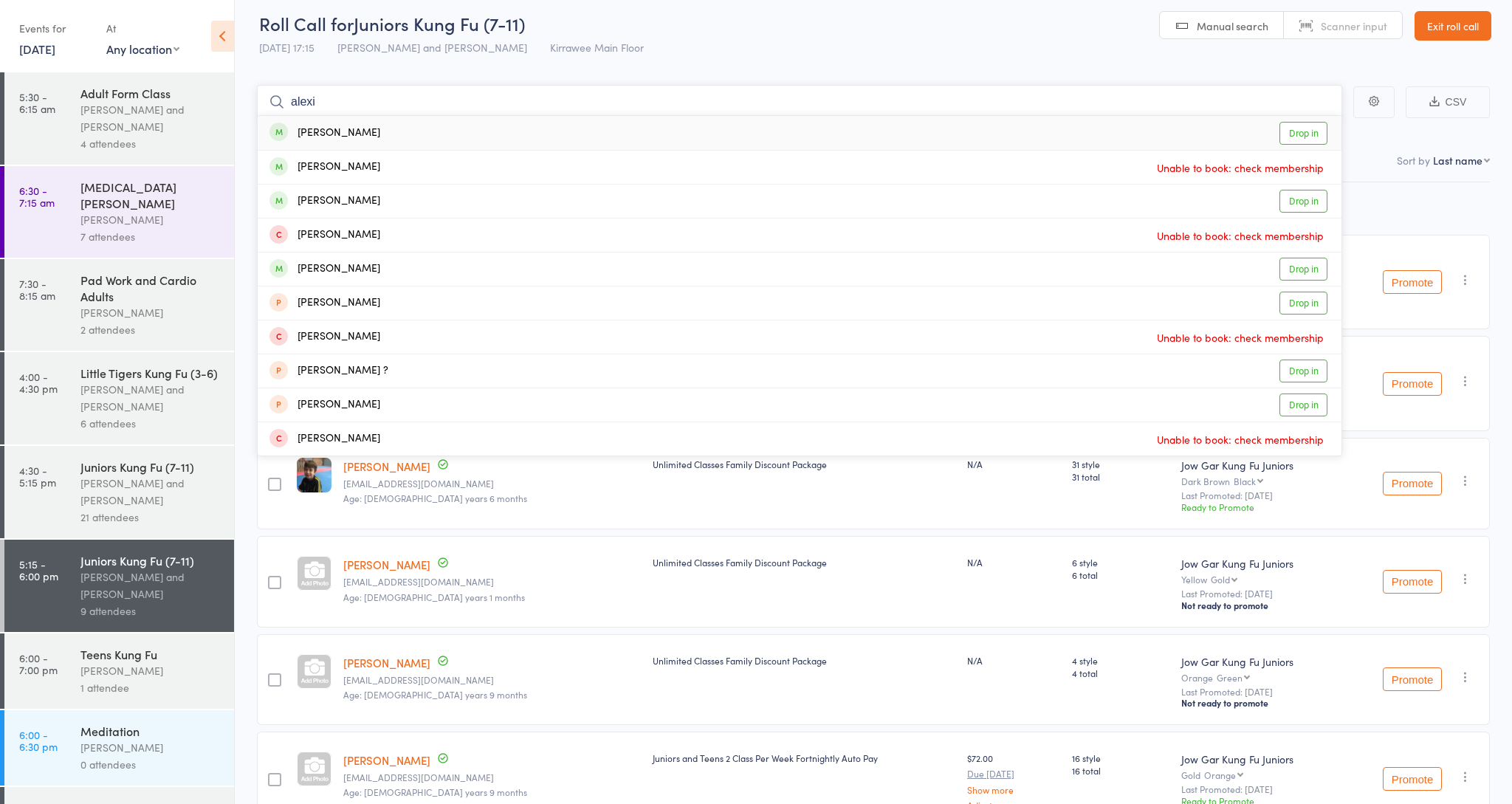
type input "alexi"
click at [1303, 140] on link "Drop in" at bounding box center [1303, 133] width 48 height 23
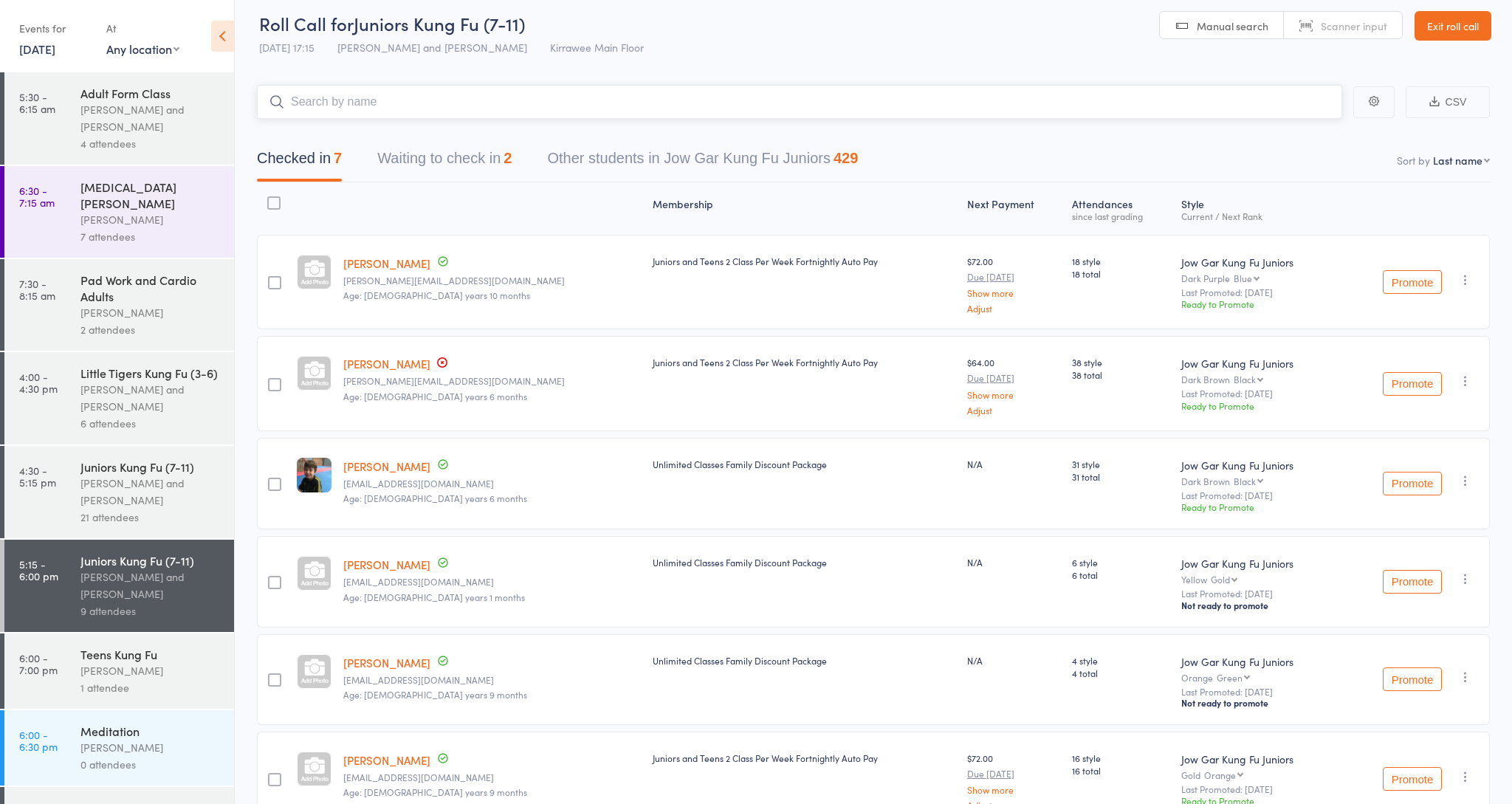
scroll to position [10, 1]
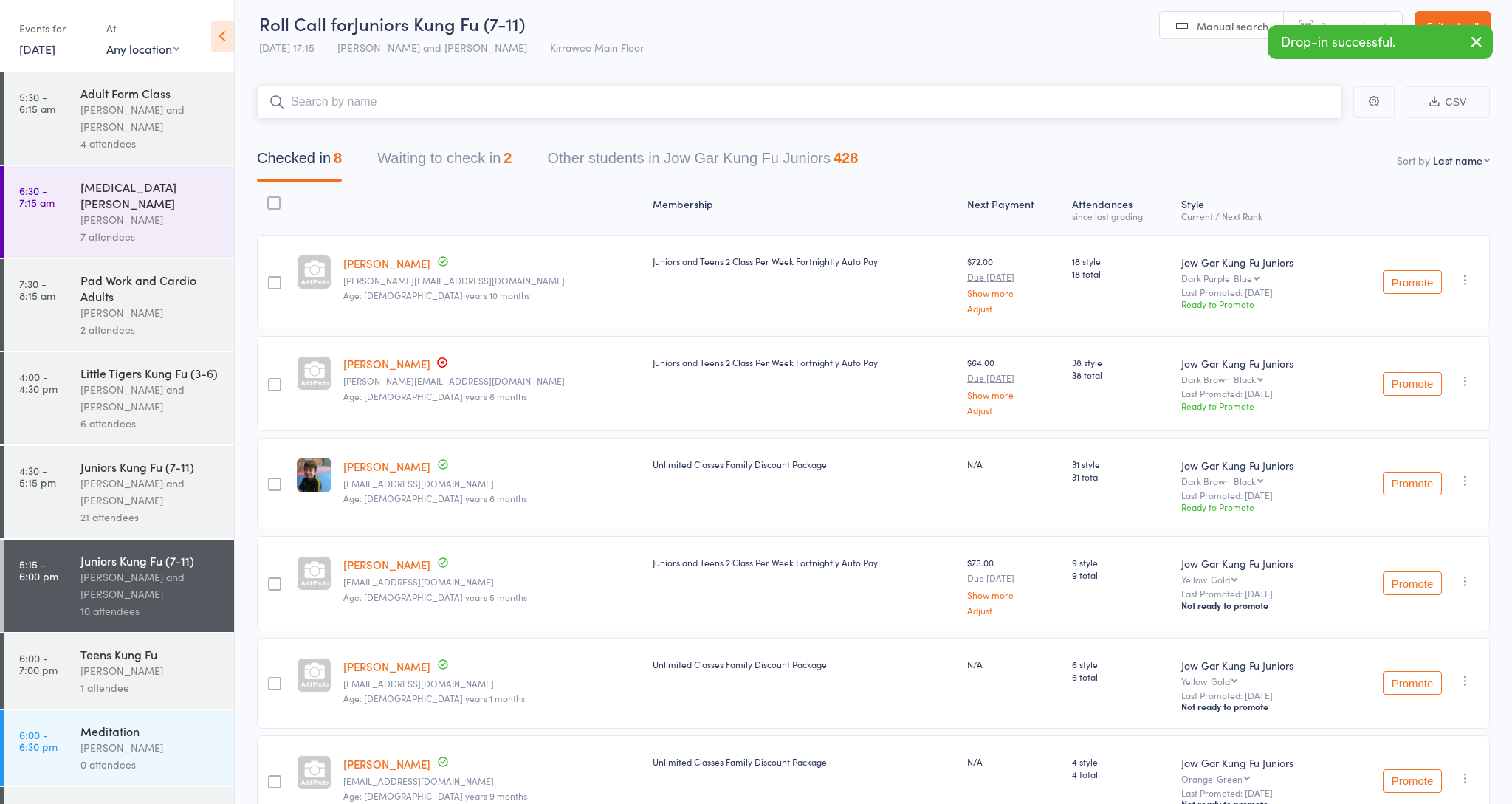
click at [1249, 101] on input "search" at bounding box center [799, 101] width 1085 height 34
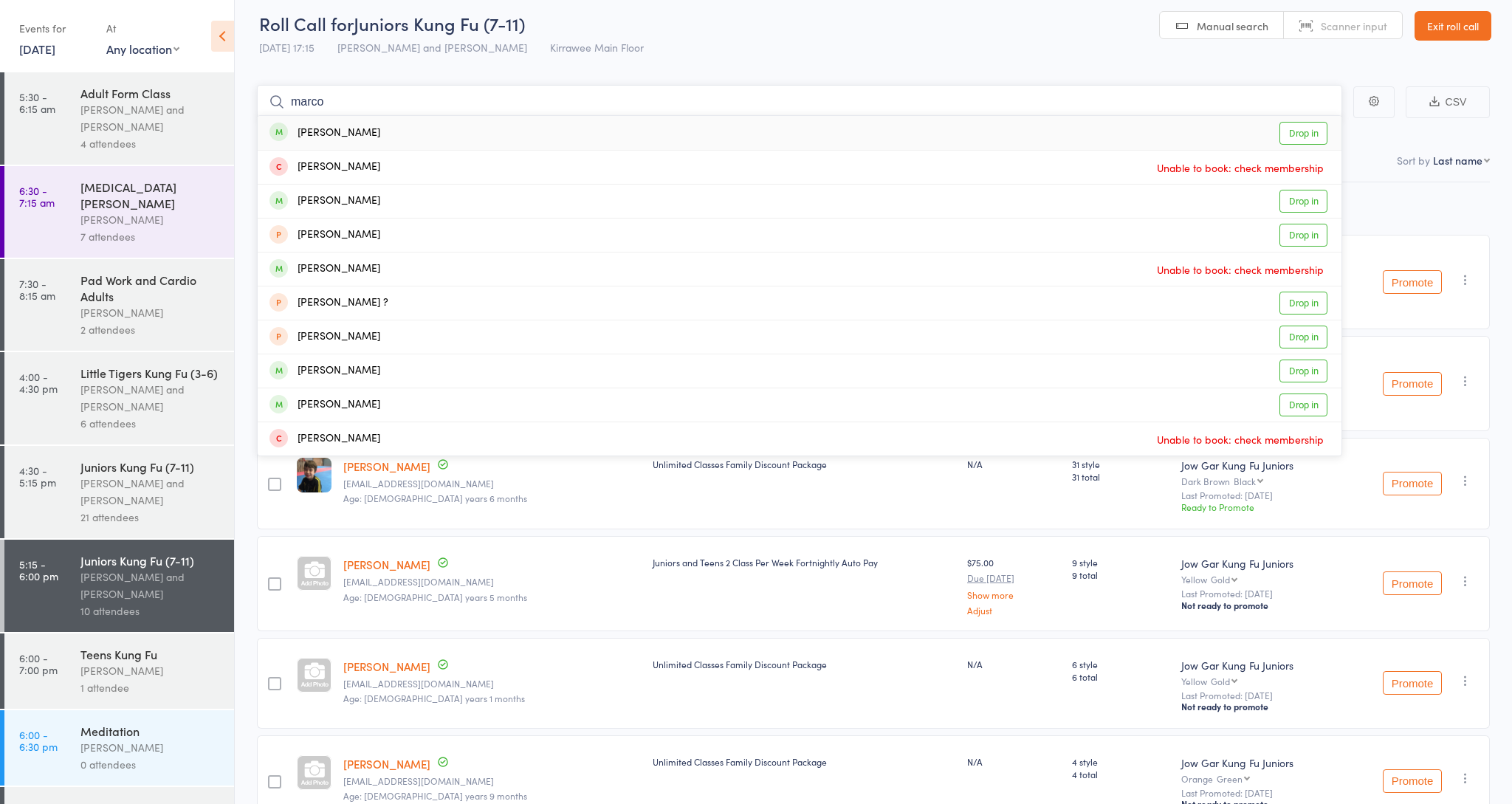
type input "[PERSON_NAME]"
drag, startPoint x: 1249, startPoint y: 101, endPoint x: 1290, endPoint y: 201, distance: 108.1
click at [1290, 201] on link "Drop in" at bounding box center [1303, 201] width 48 height 23
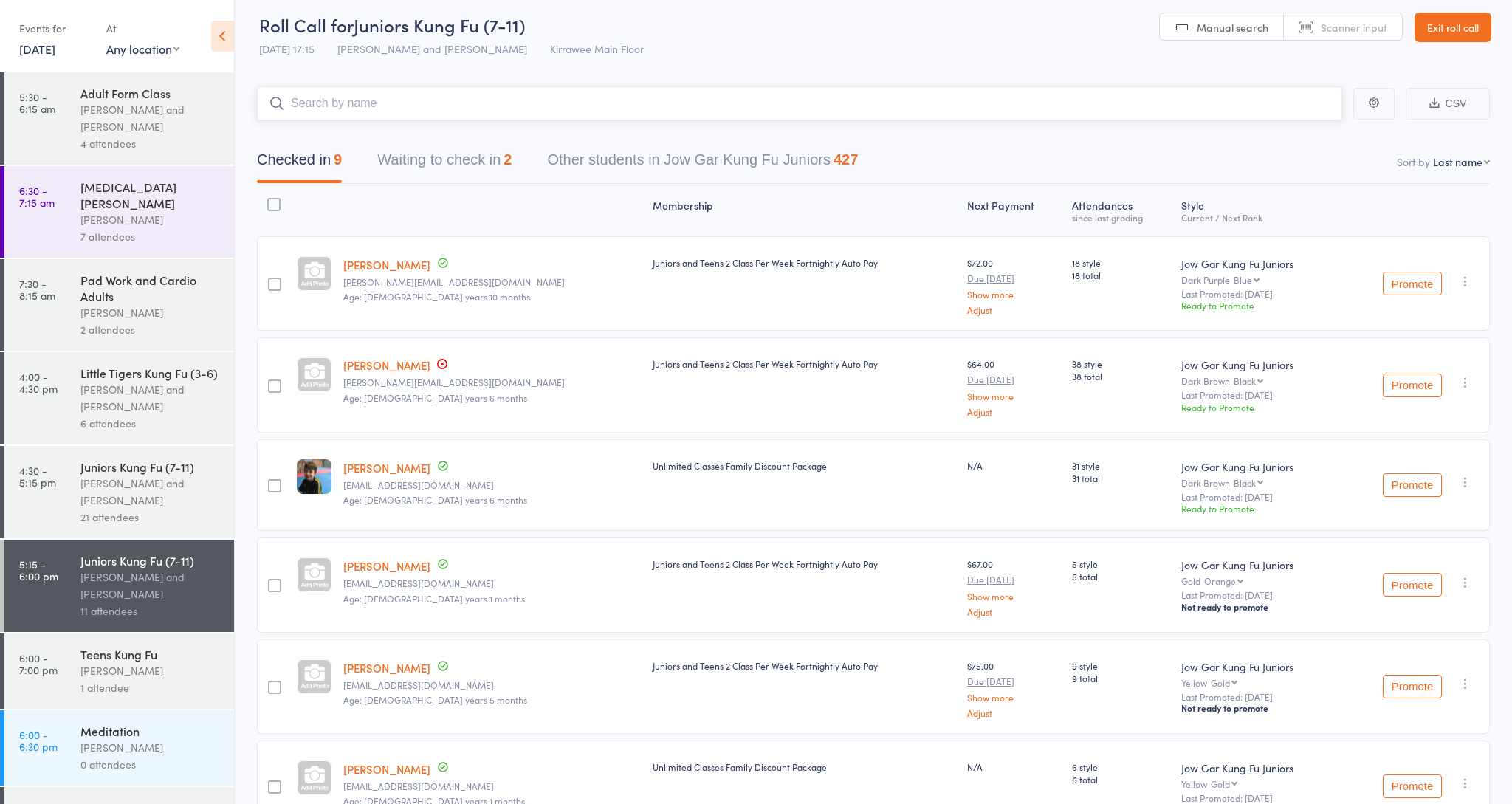
scroll to position [8, 0]
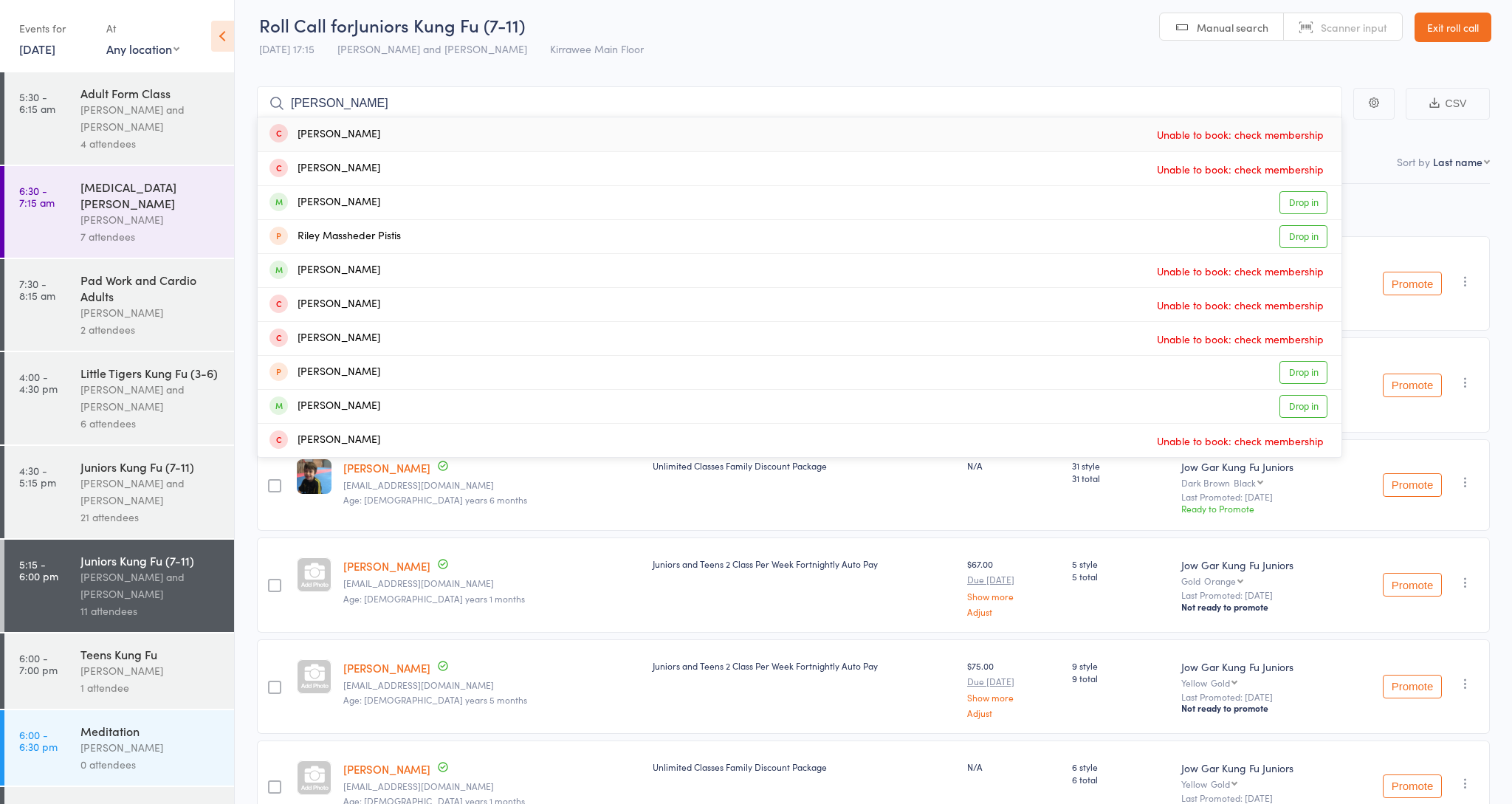
drag, startPoint x: 1291, startPoint y: 190, endPoint x: 1375, endPoint y: 203, distance: 85.0
click at [1375, 203] on div "Membership Next Payment Atten­dances since last grading Style Current / Next Ra…" at bounding box center [873, 661] width 1233 height 955
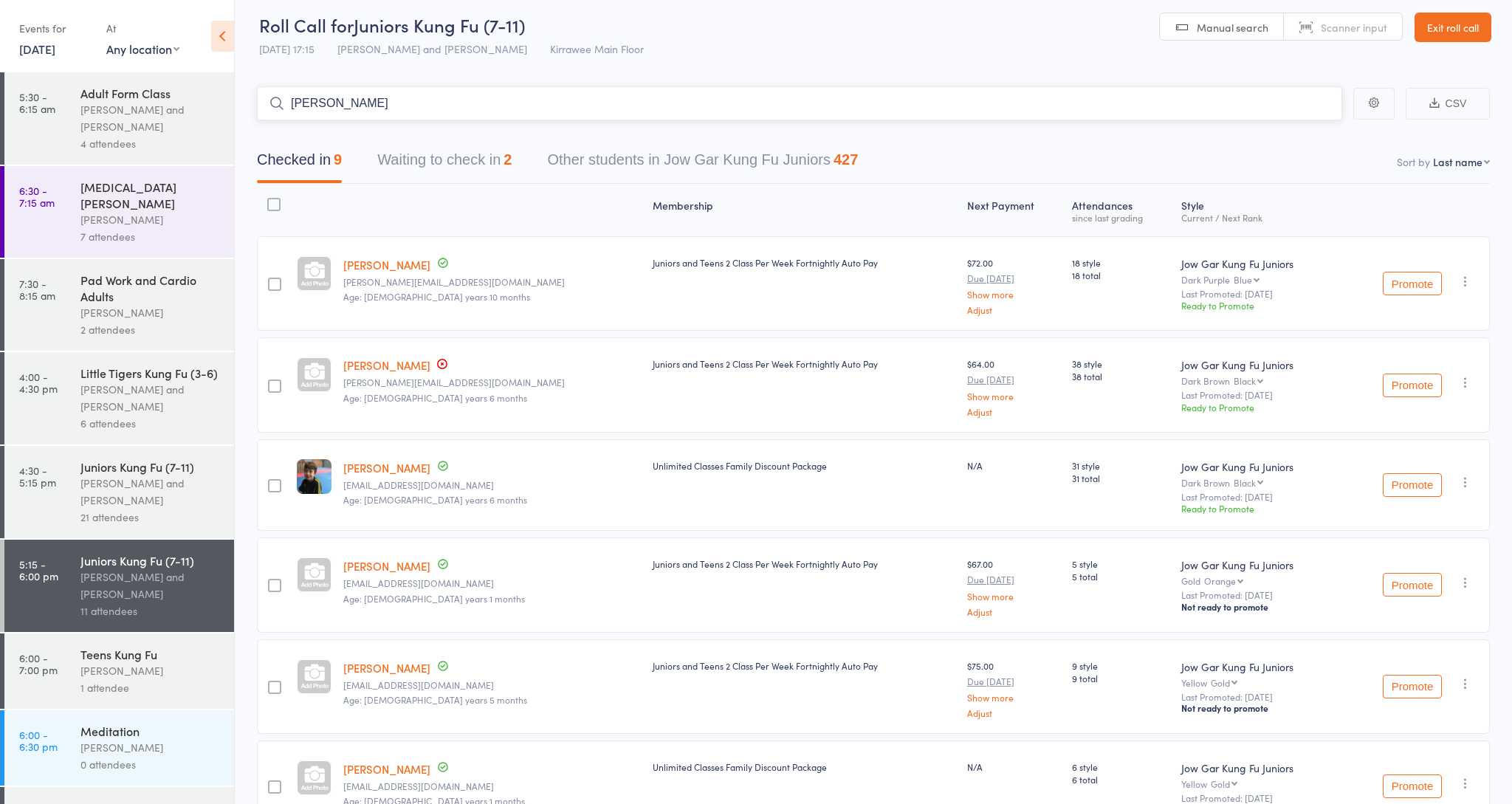
click at [1267, 116] on input "[PERSON_NAME]" at bounding box center [799, 103] width 1085 height 34
type input "R"
click at [155, 723] on div "Meditation" at bounding box center [151, 731] width 141 height 17
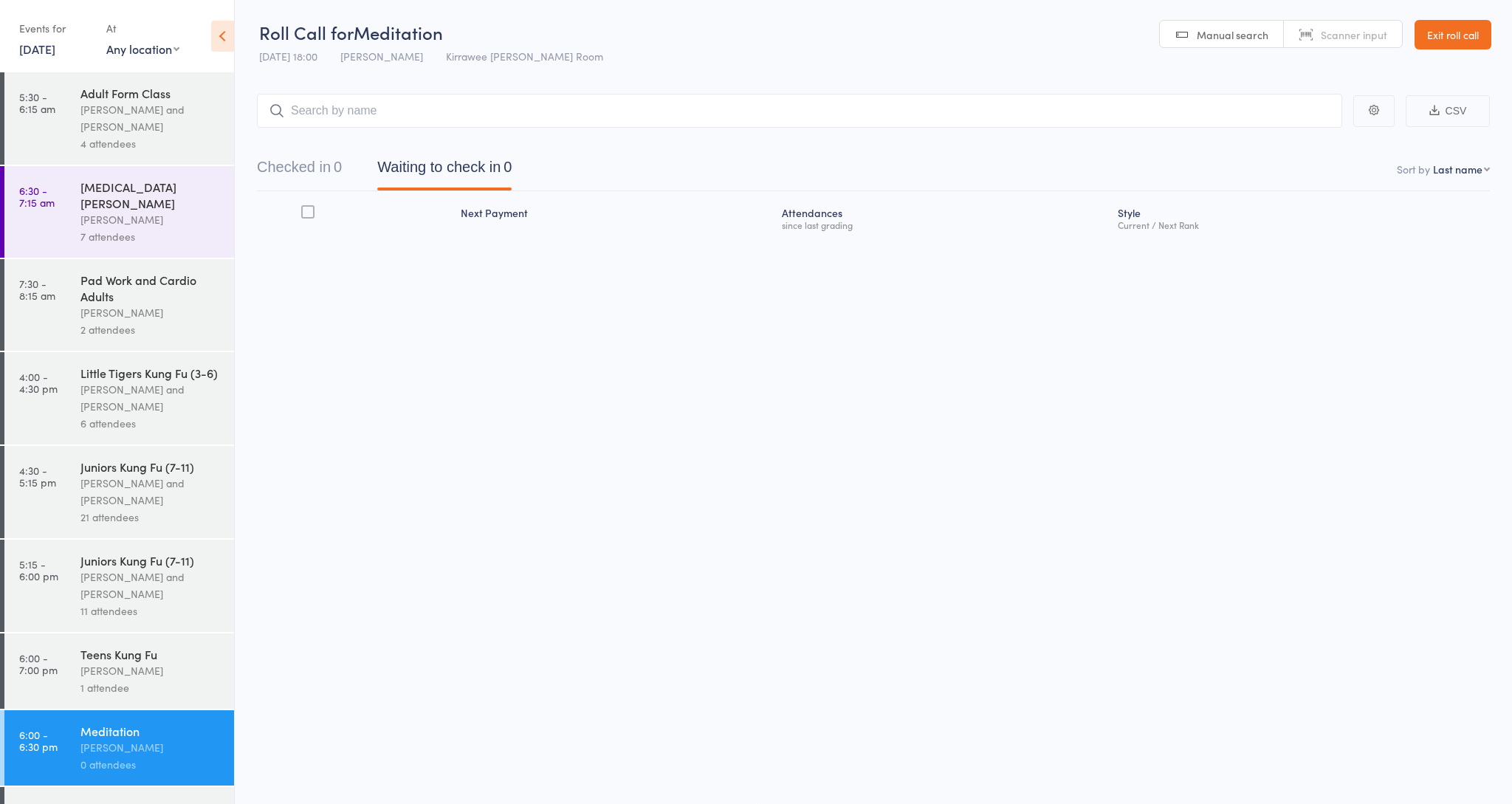
click at [333, 110] on input "search" at bounding box center [799, 110] width 1085 height 34
click at [332, 111] on input "search" at bounding box center [799, 110] width 1085 height 34
